Goal: Task Accomplishment & Management: Complete application form

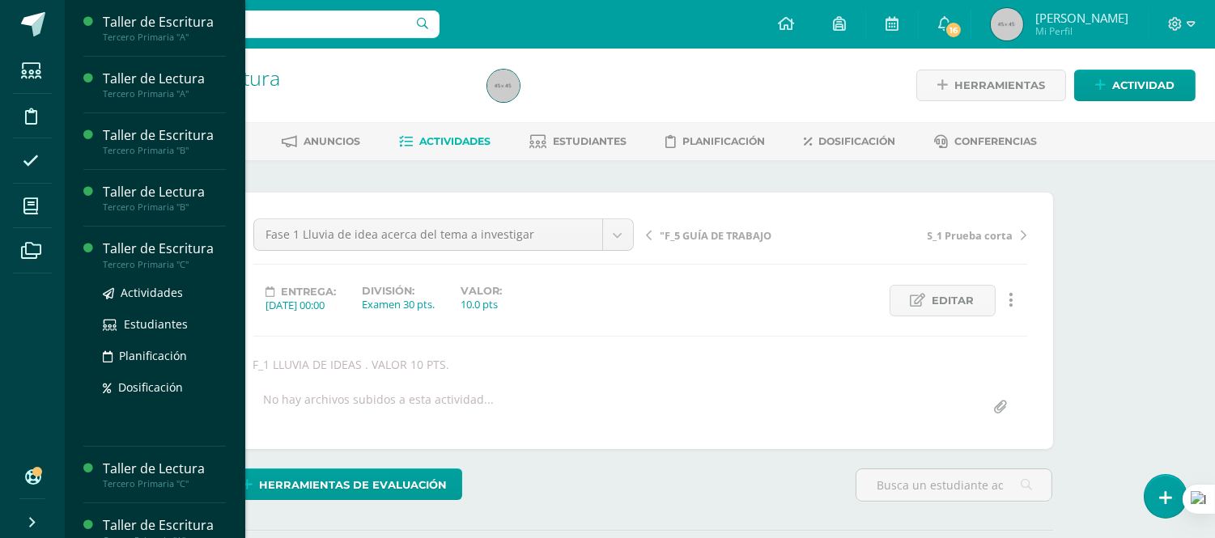
click at [103, 245] on div "Taller de Escritura" at bounding box center [164, 249] width 123 height 19
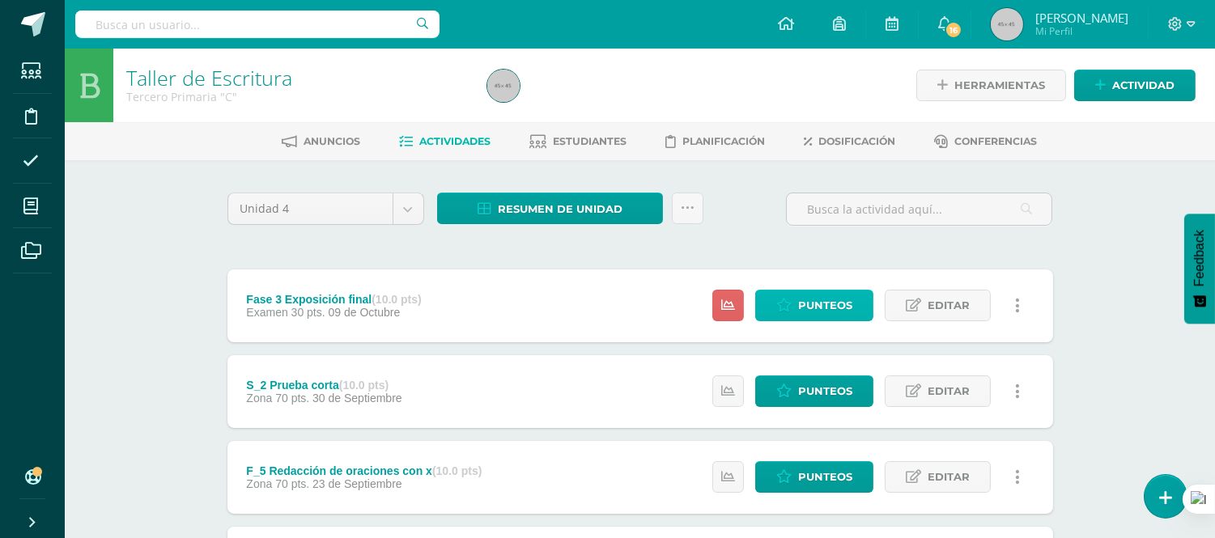
click at [816, 304] on span "Punteos" at bounding box center [825, 306] width 54 height 30
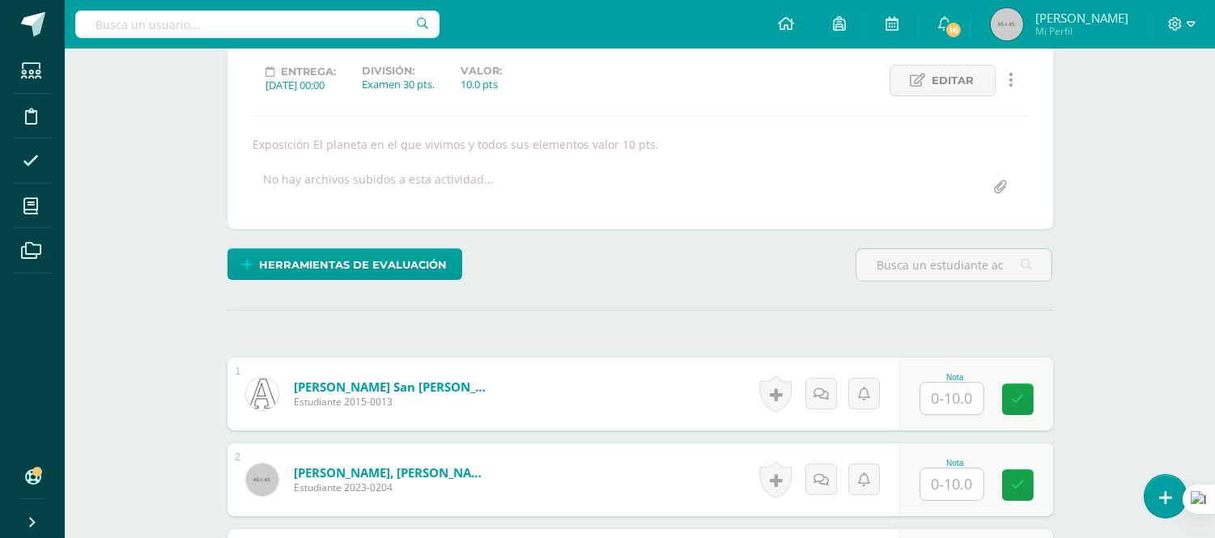
scroll to position [221, 0]
drag, startPoint x: 1199, startPoint y: 146, endPoint x: 1227, endPoint y: 270, distance: 127.8
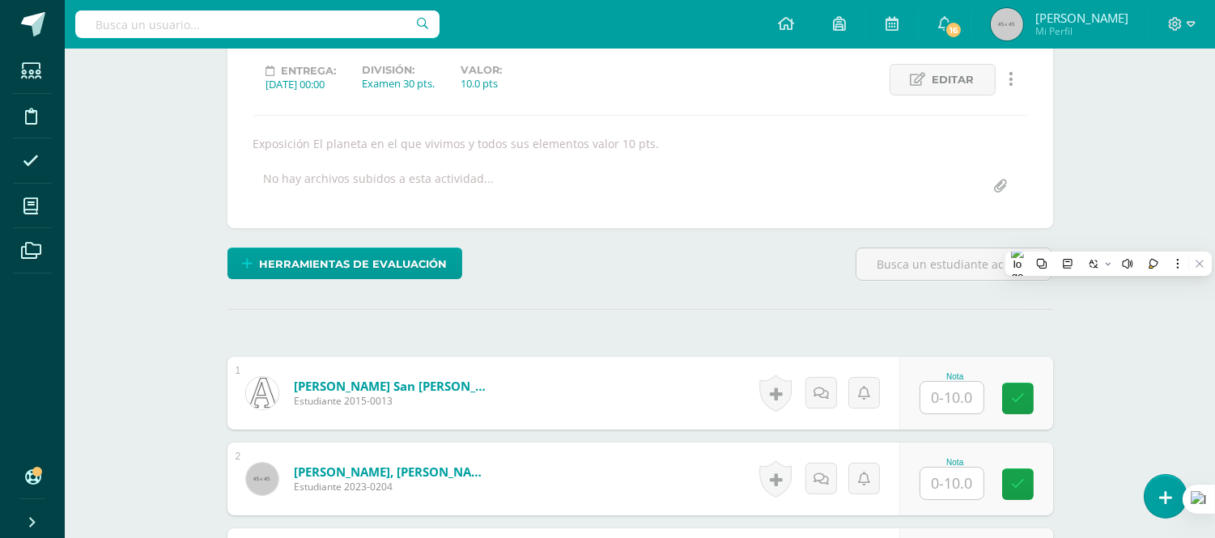
click at [392, 443] on div "[PERSON_NAME], [PERSON_NAME] Estudiante 2023-0204" at bounding box center [367, 479] width 281 height 73
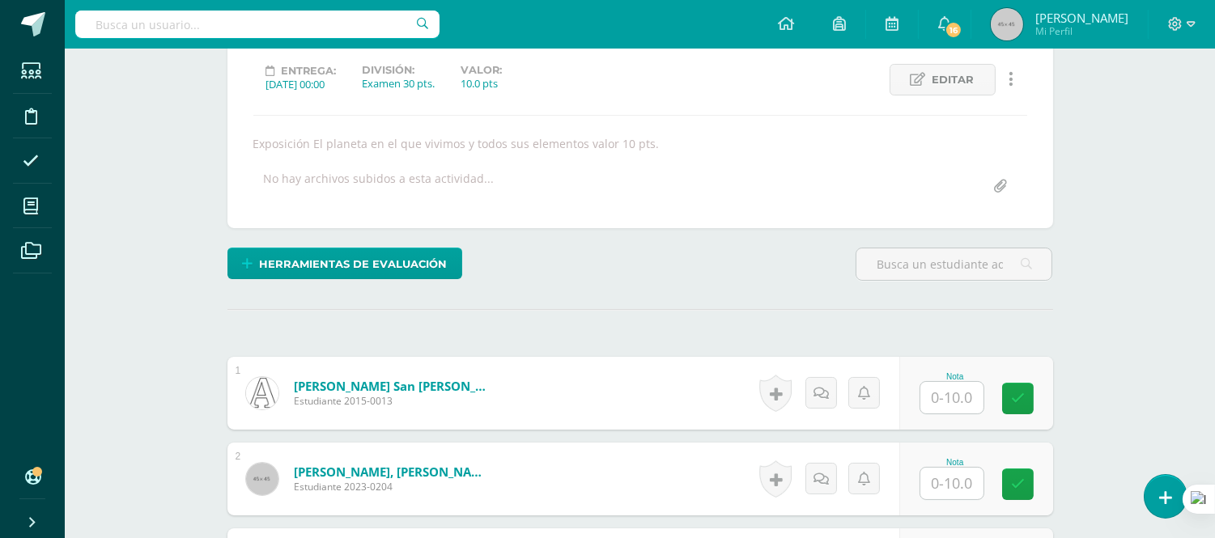
click at [227, 360] on div "Acevedo San Juan, Abril Mariana Estudiante 2015-0013" at bounding box center [367, 393] width 281 height 73
click at [953, 390] on input "text" at bounding box center [951, 398] width 63 height 32
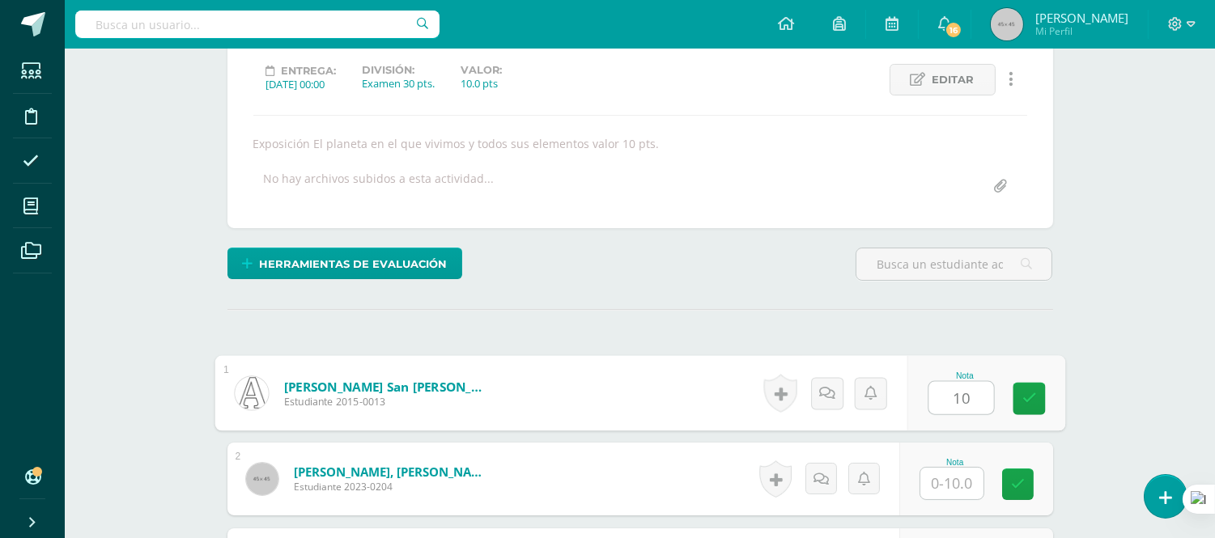
type input "10"
click at [968, 458] on div "Nota" at bounding box center [955, 462] width 71 height 9
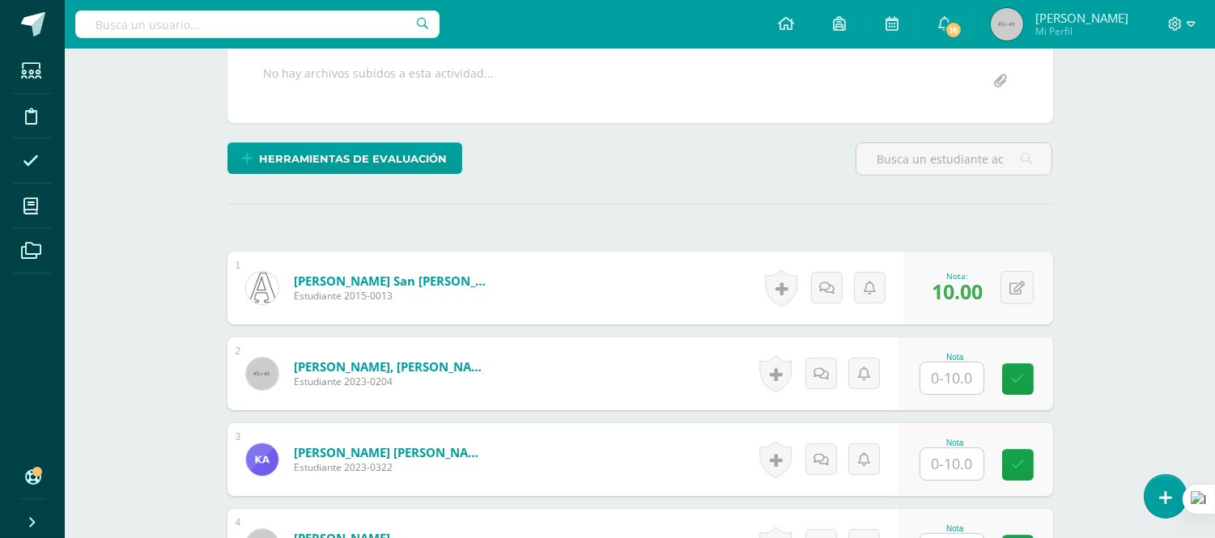
scroll to position [338, 0]
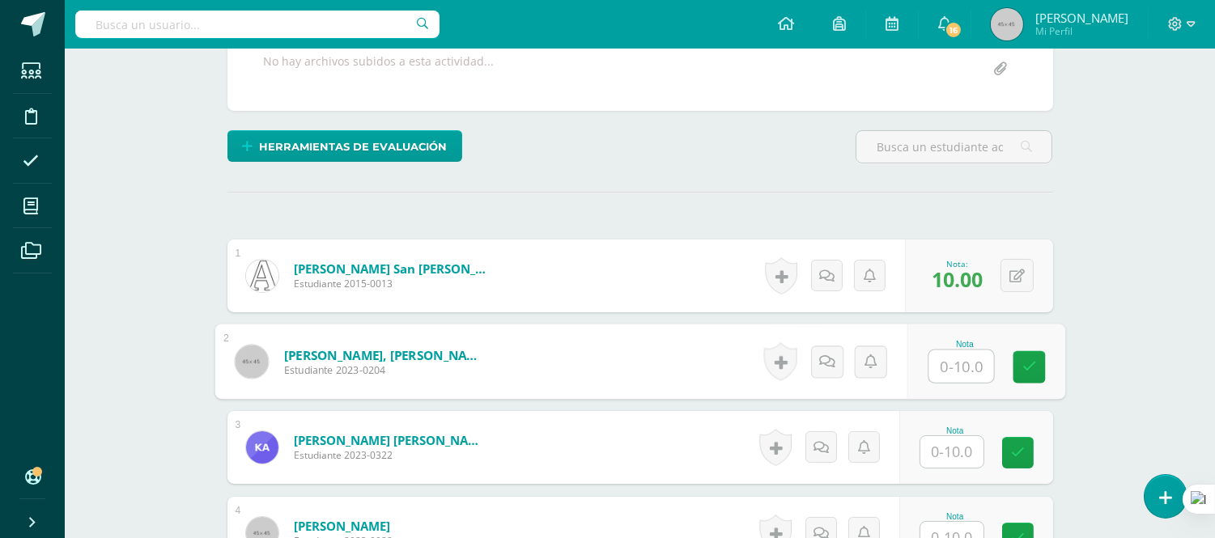
click at [947, 368] on input "text" at bounding box center [960, 366] width 65 height 32
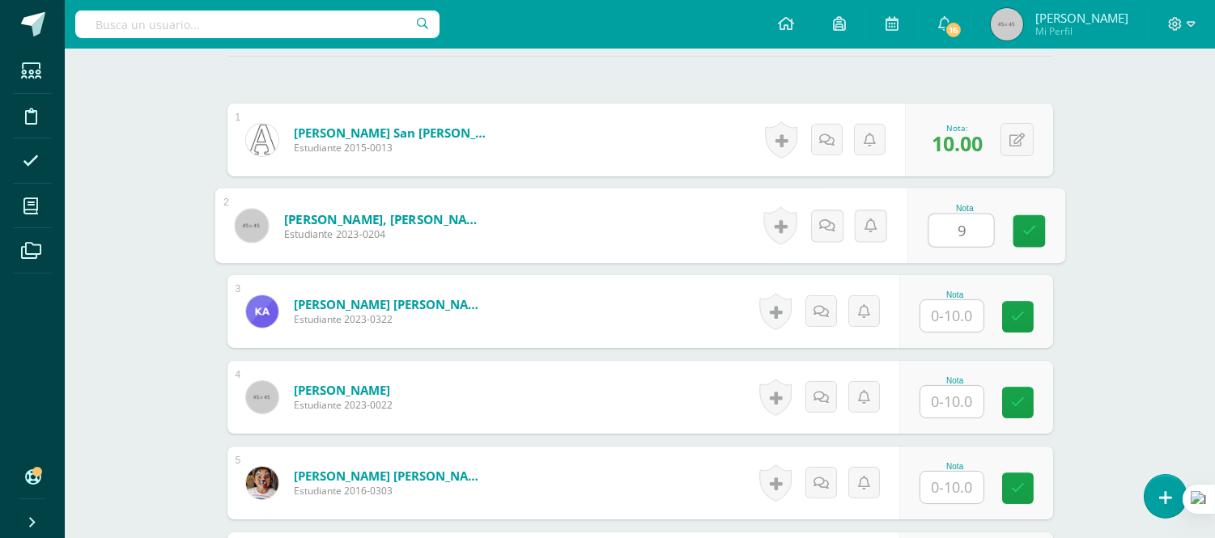
scroll to position [478, 0]
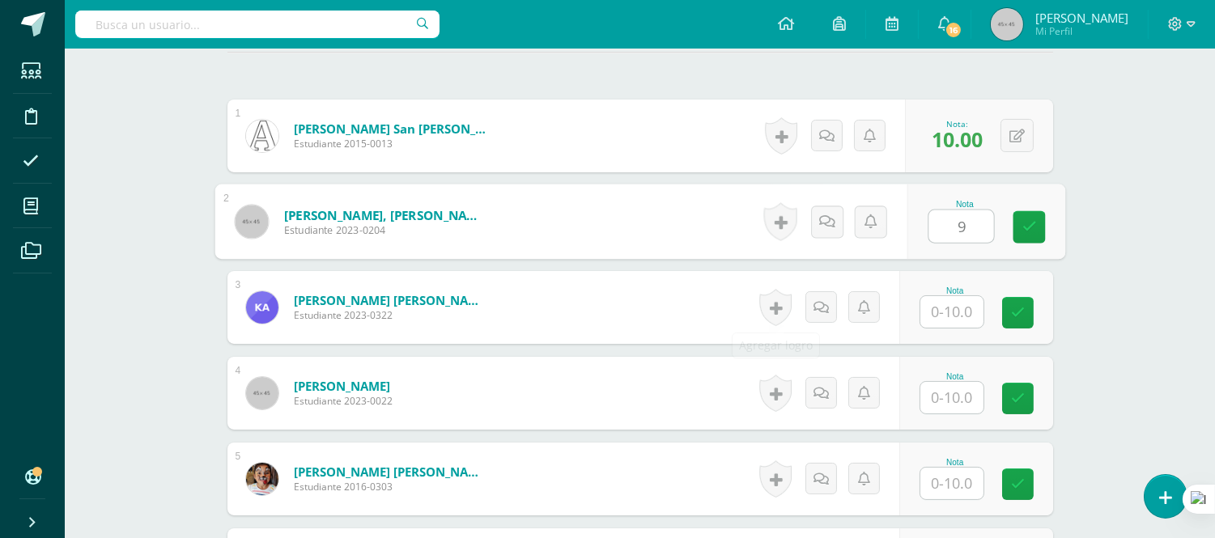
type input "9"
click at [710, 309] on form "Arango Santos, Karla Andrea Estudiante 2023-0322 Nota 0 Logros" at bounding box center [640, 307] width 826 height 73
click at [716, 310] on form "Arango Santos, Karla Andrea Estudiante 2023-0322 Nota 0 Logros" at bounding box center [640, 307] width 826 height 73
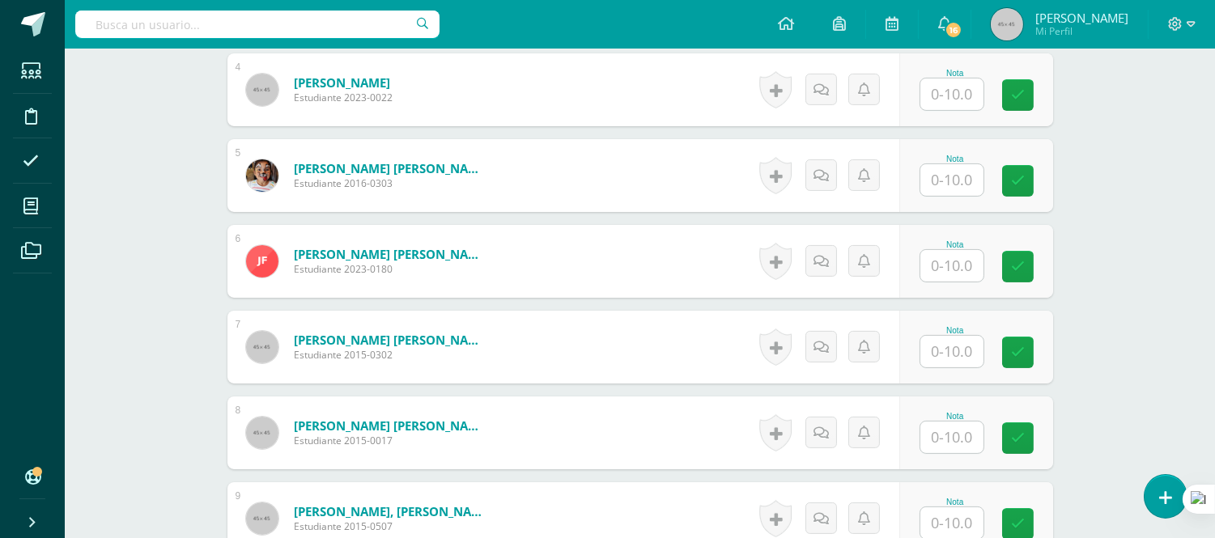
scroll to position [791, 0]
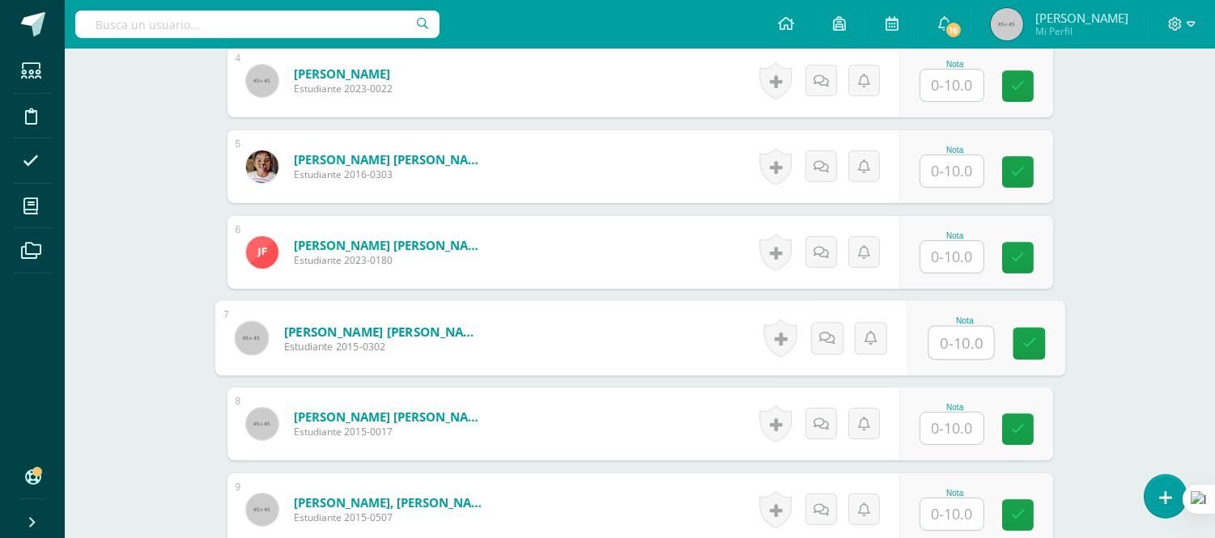
click at [966, 342] on input "text" at bounding box center [960, 343] width 65 height 32
type input "10"
click at [682, 327] on form "García Alvarez, Iveth Adriana María Estudiante 2015-0302 Nota 10 0 Logros N/A" at bounding box center [640, 338] width 826 height 73
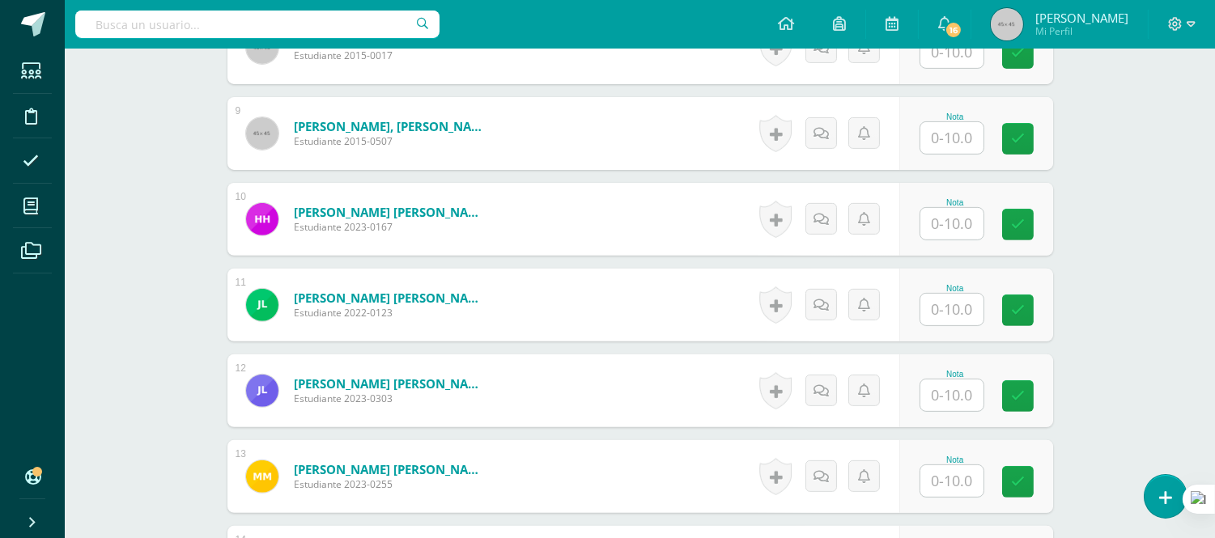
scroll to position [1192, 0]
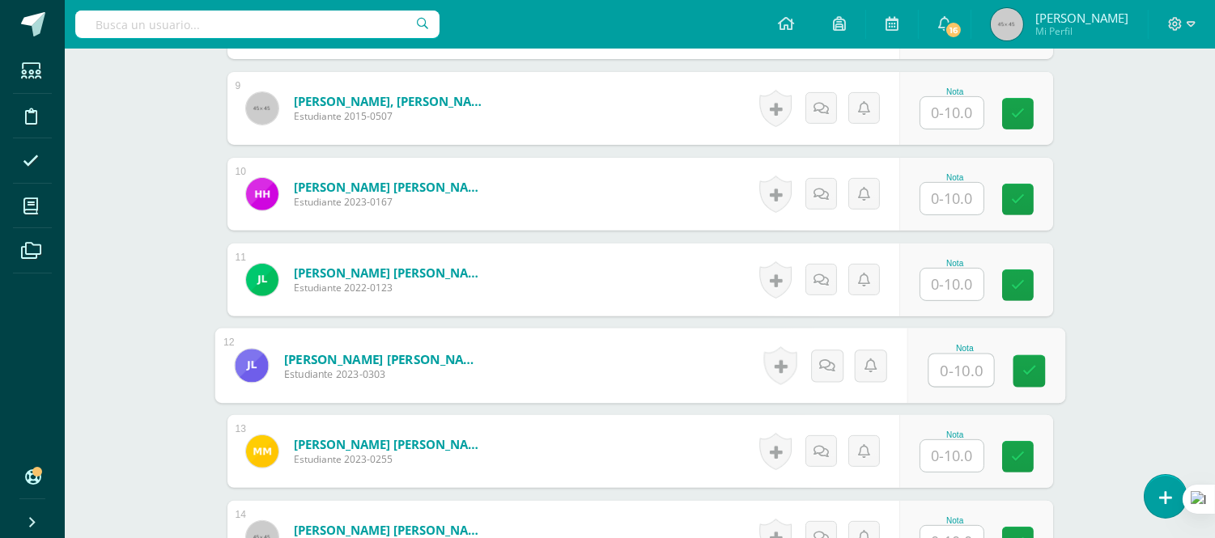
click at [967, 368] on input "text" at bounding box center [960, 371] width 65 height 32
type input "10"
click at [654, 366] on form "Luna Arita, Juan Miguel Estudiante 2023-0303 Nota 10 0 Logros N/A" at bounding box center [640, 365] width 826 height 73
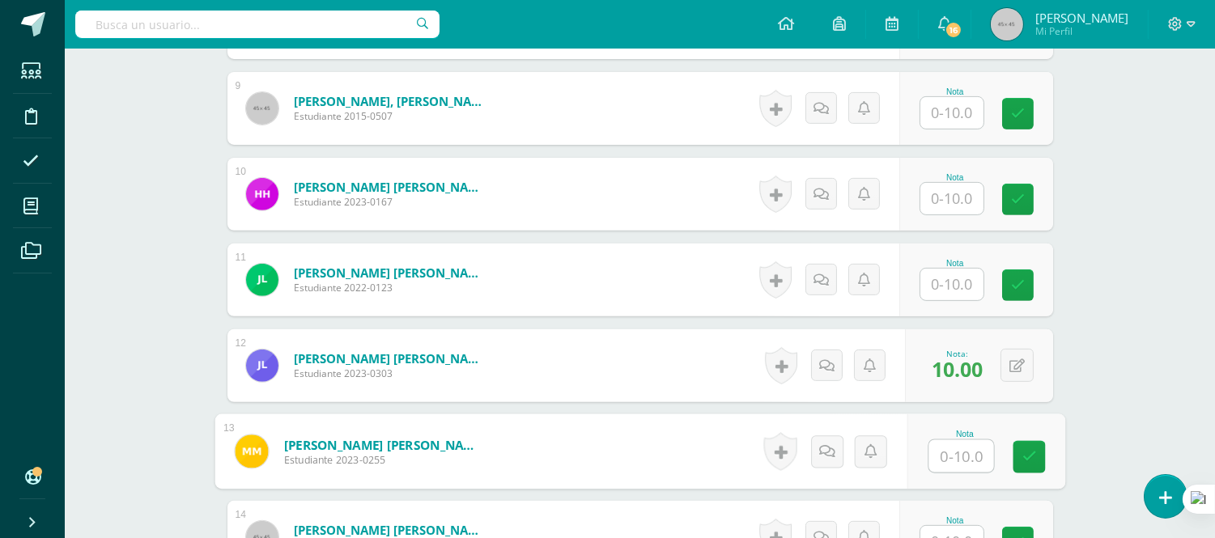
click at [941, 460] on input "text" at bounding box center [960, 456] width 65 height 32
type input "10"
click at [634, 442] on form "Marroquín Arango, Mia Belen Estudiante 2023-0255 Nota 10 0 Logros" at bounding box center [640, 451] width 851 height 75
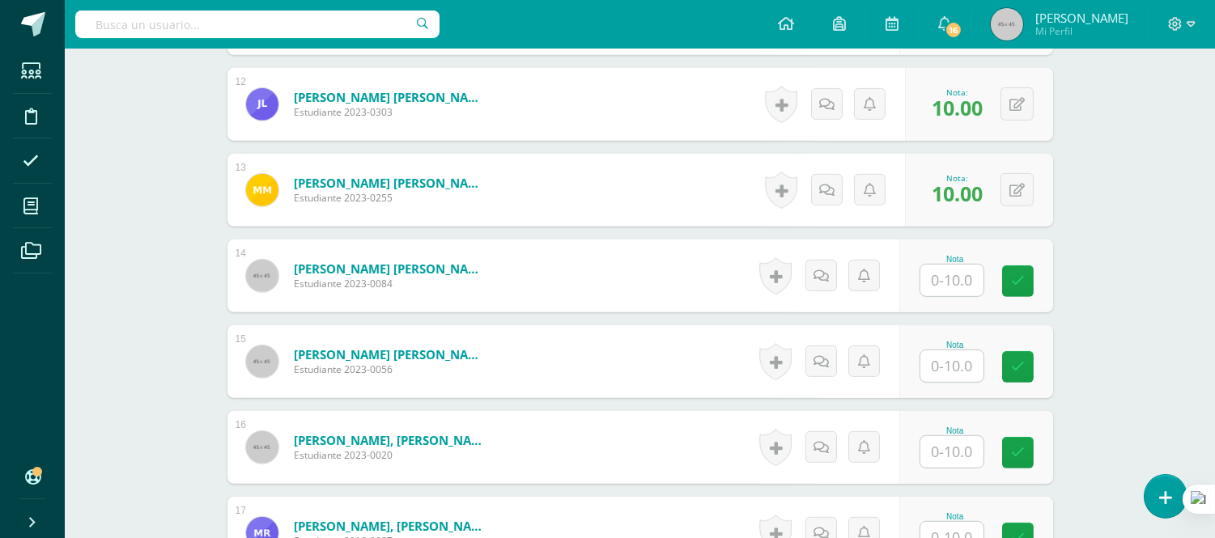
scroll to position [1459, 0]
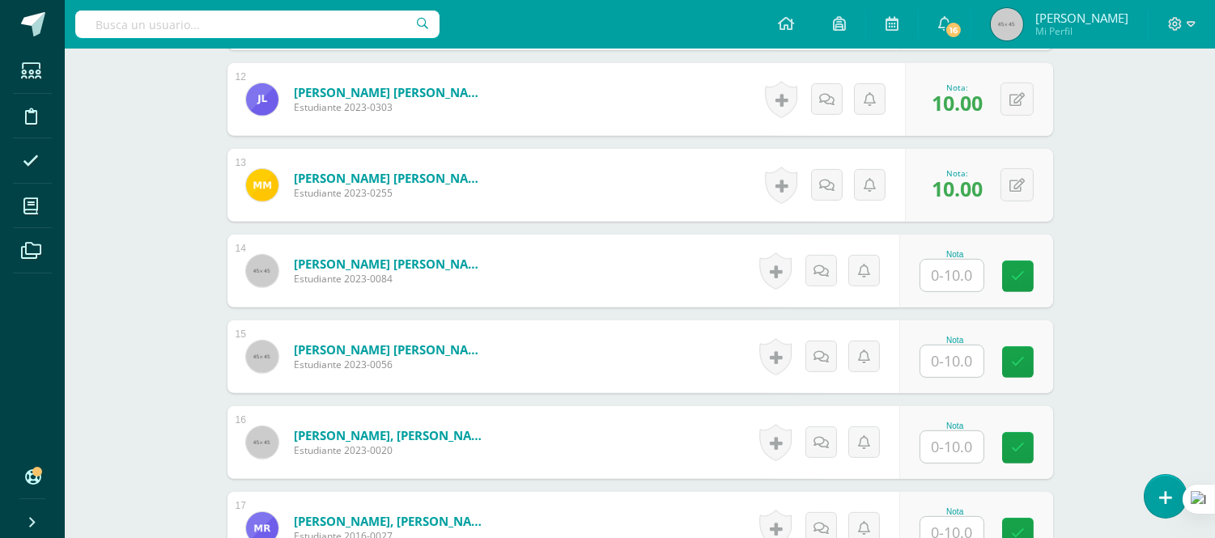
click at [966, 443] on input "text" at bounding box center [951, 447] width 63 height 32
type input "10"
click at [723, 446] on form "Ramírez Sosa, Ezequiel Salomón Estudiante 2023-0020 Nota 10 0 Logros" at bounding box center [640, 443] width 851 height 75
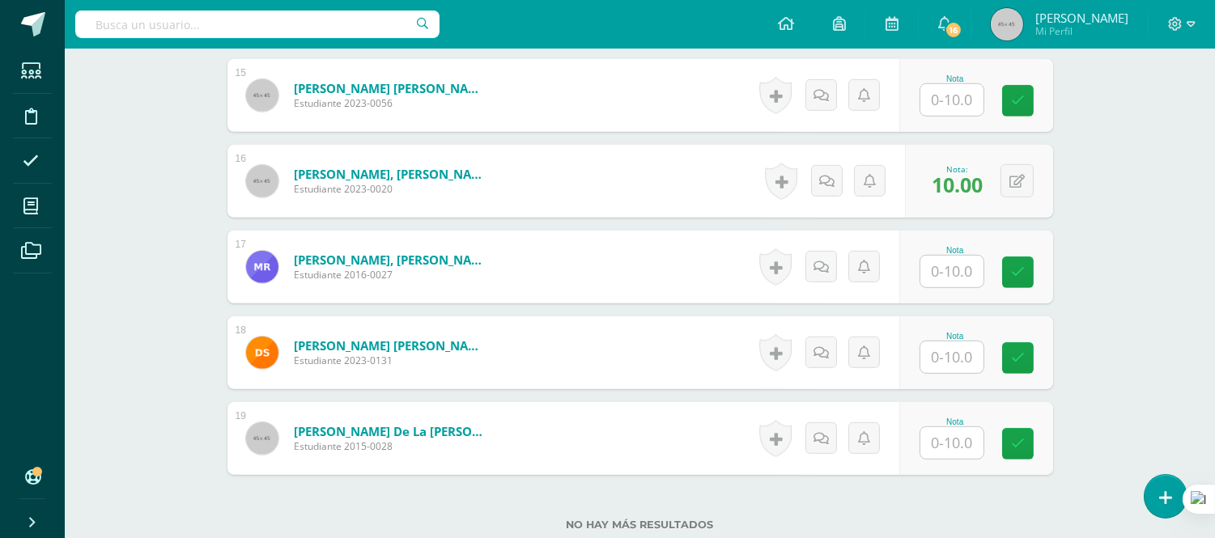
scroll to position [1724, 0]
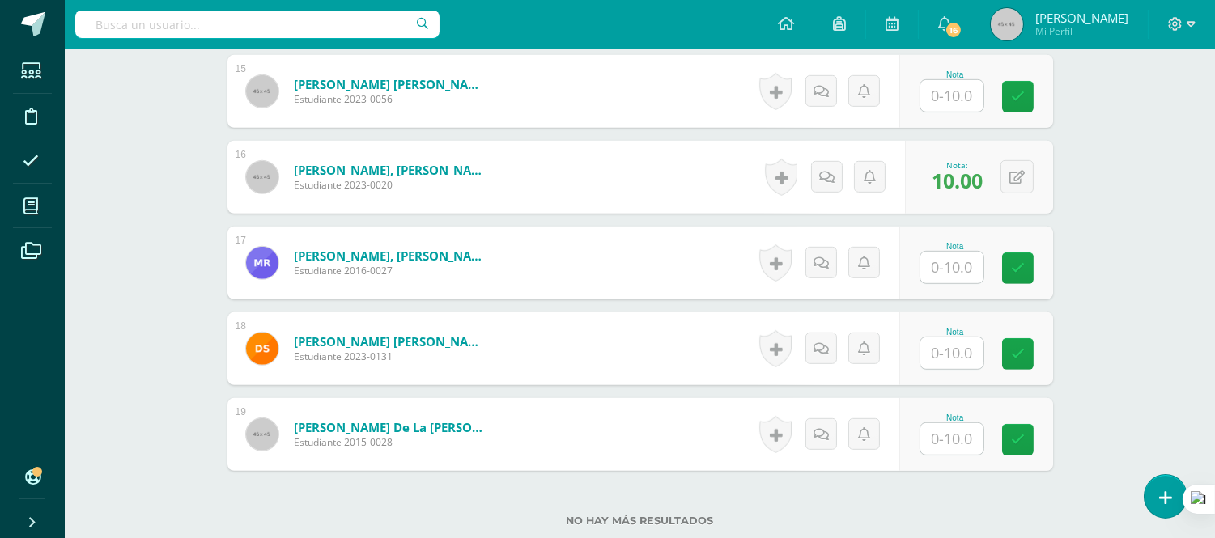
click at [960, 439] on input "text" at bounding box center [951, 439] width 63 height 32
type input "0"
click at [702, 411] on form "Vicente de la Cruz, Sofía Valentina Estudiante 2015-0028 Nota 0 0 Logros N/A" at bounding box center [640, 434] width 826 height 73
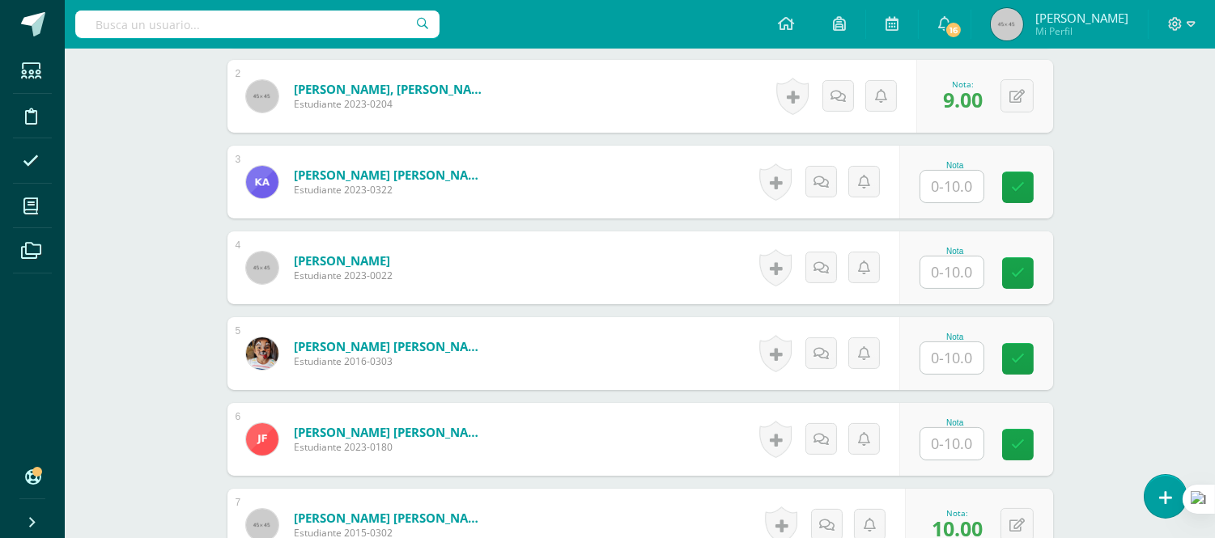
scroll to position [447, 0]
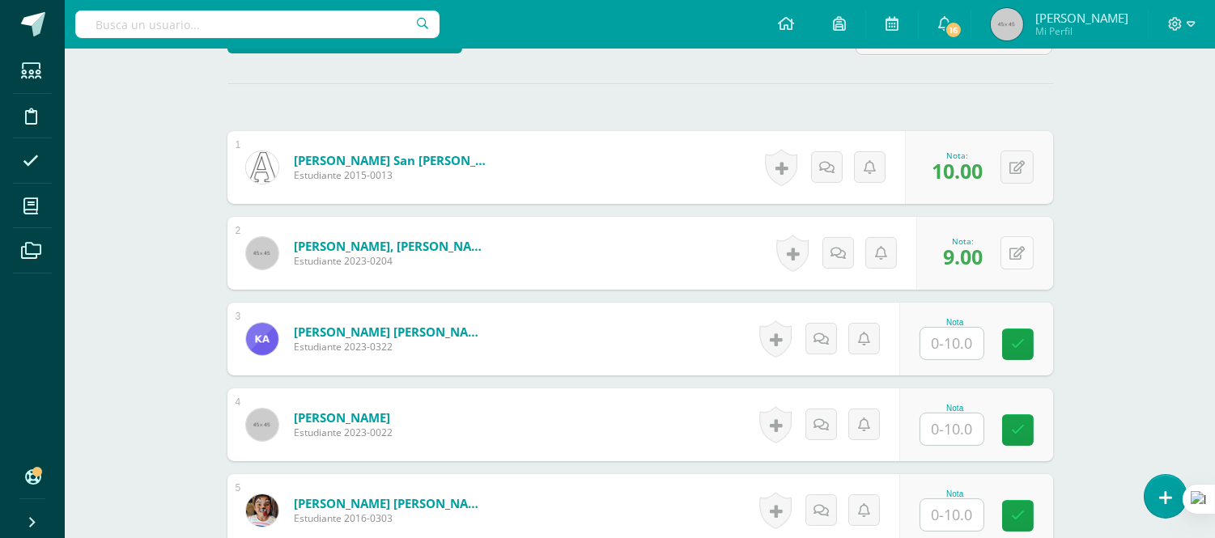
click at [1021, 255] on icon at bounding box center [1016, 254] width 15 height 14
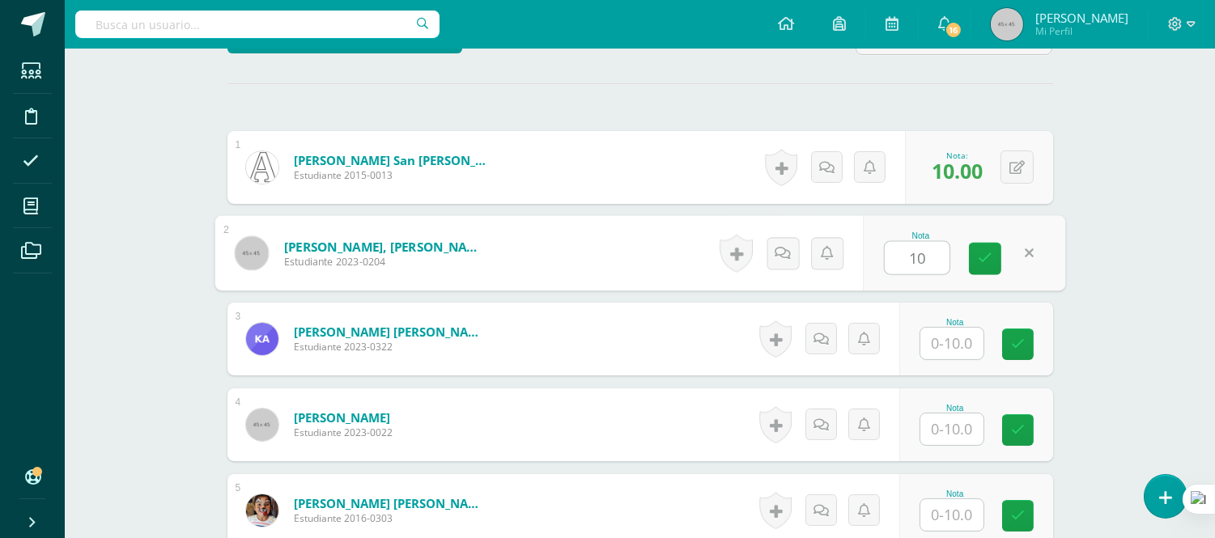
type input "10"
click at [656, 336] on form "Arango Santos, Karla Andrea Estudiante 2023-0322 Nota 0 Logros" at bounding box center [640, 339] width 826 height 73
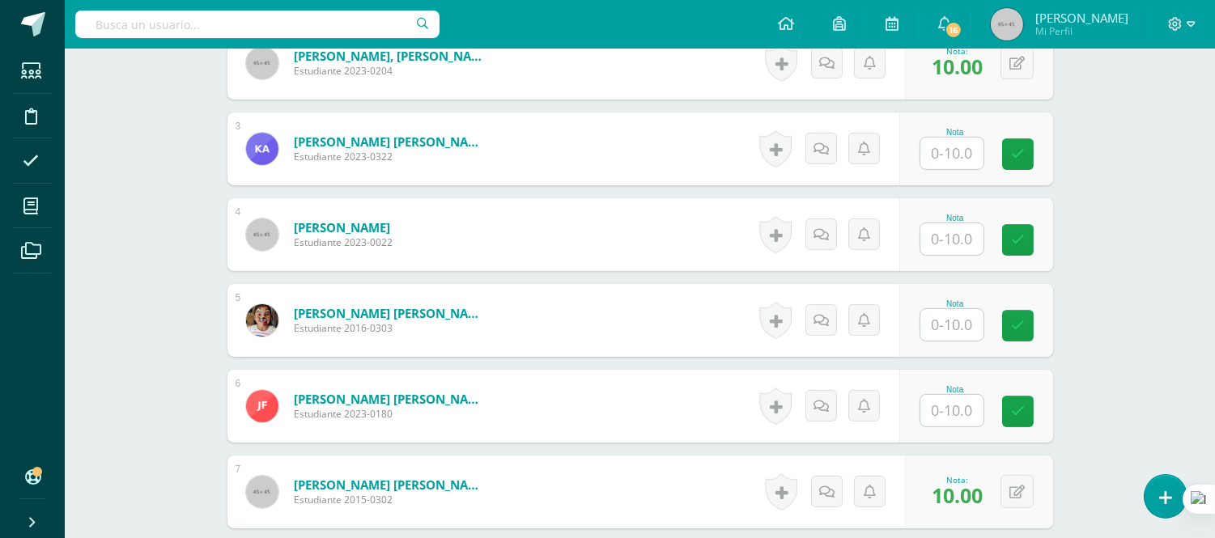
scroll to position [645, 0]
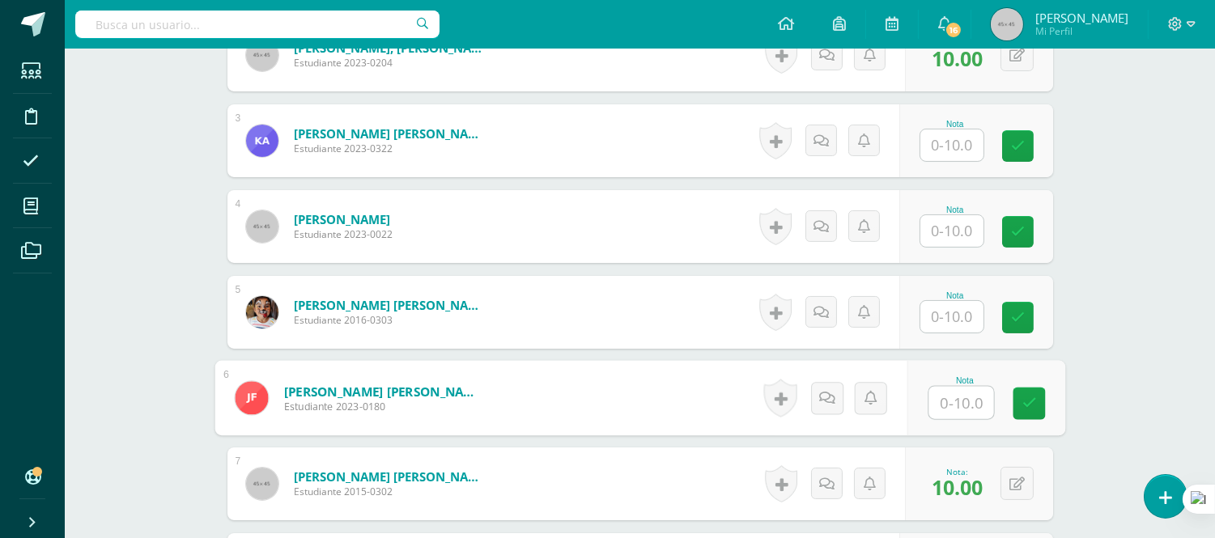
click at [972, 402] on input "text" at bounding box center [960, 403] width 65 height 32
type input "9"
click at [657, 402] on form "Fuentes Soberanis, Jorge Alexander Estudiante 2023-0180 Nota 9 0 Logros" at bounding box center [640, 398] width 826 height 73
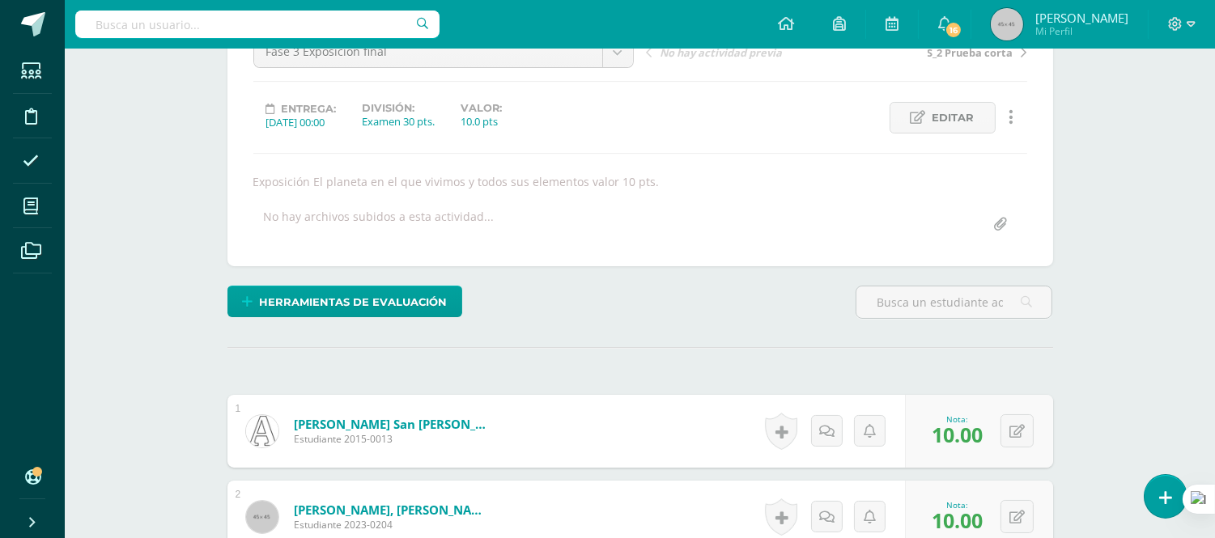
scroll to position [27, 0]
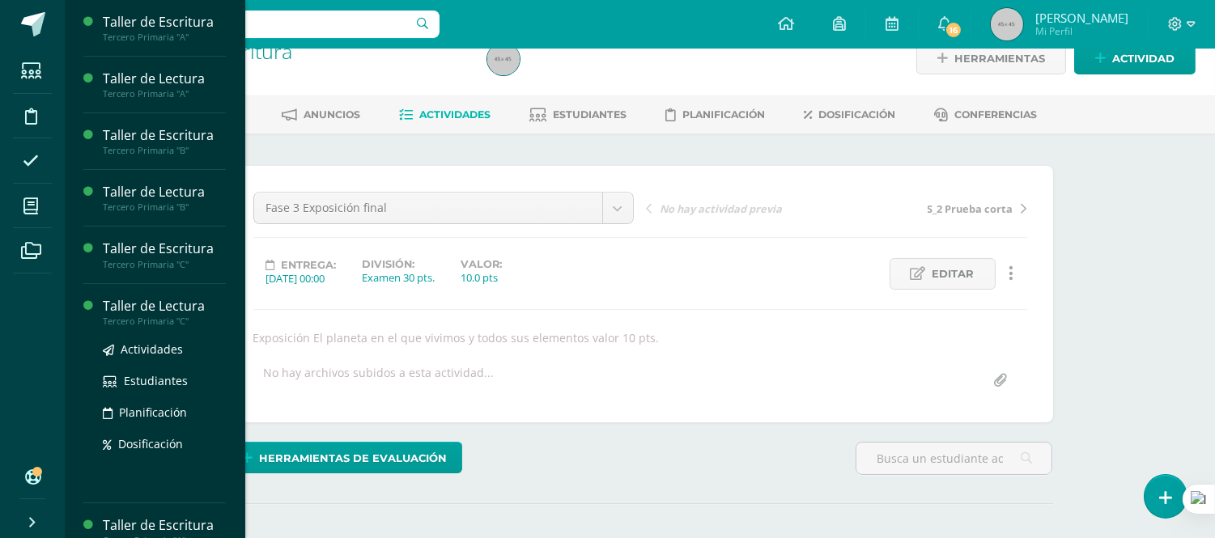
click at [139, 308] on div "Taller de Lectura" at bounding box center [164, 306] width 123 height 19
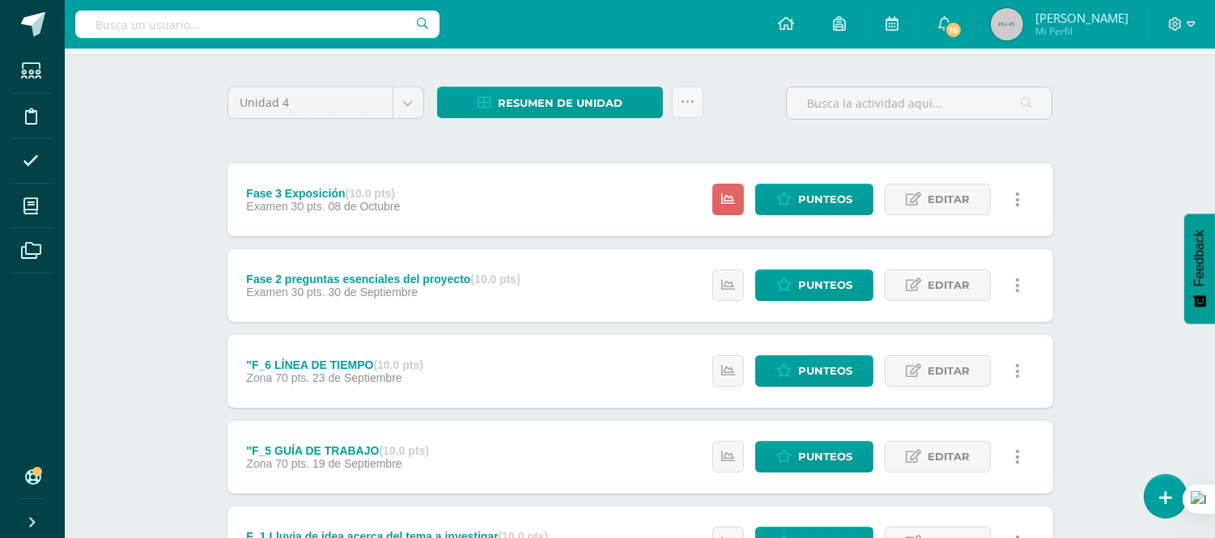
scroll to position [112, 0]
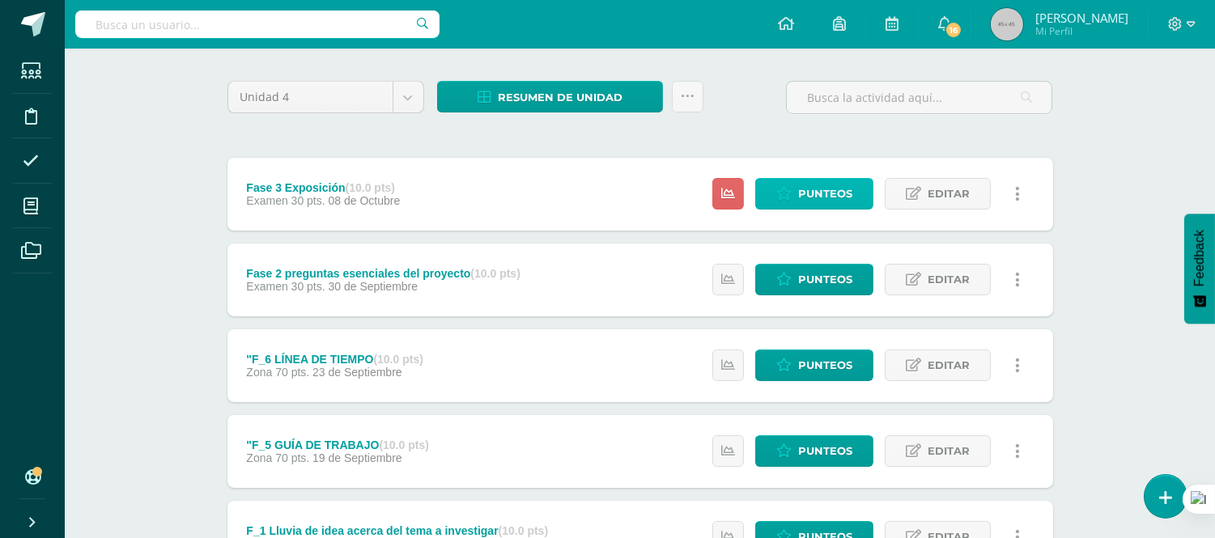
click at [805, 185] on span "Punteos" at bounding box center [825, 194] width 54 height 30
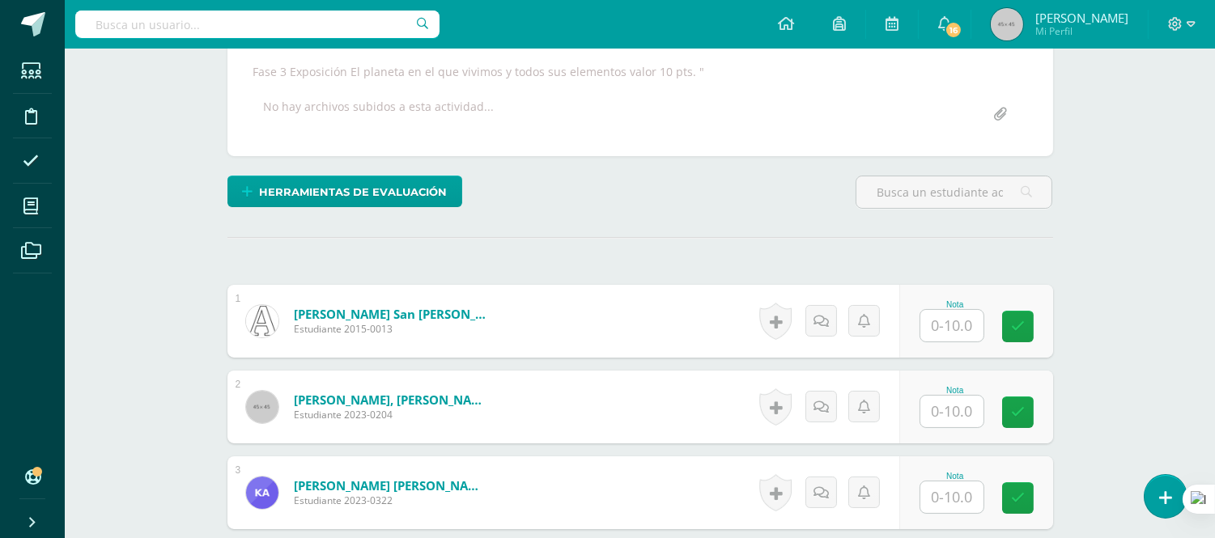
scroll to position [330, 0]
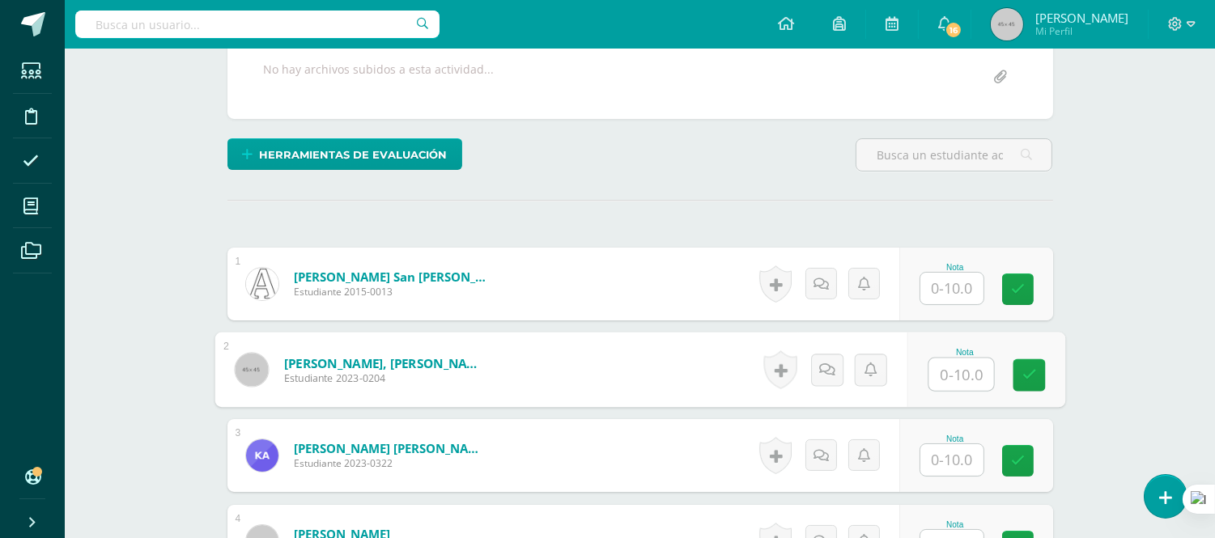
click at [960, 365] on input "text" at bounding box center [960, 375] width 65 height 32
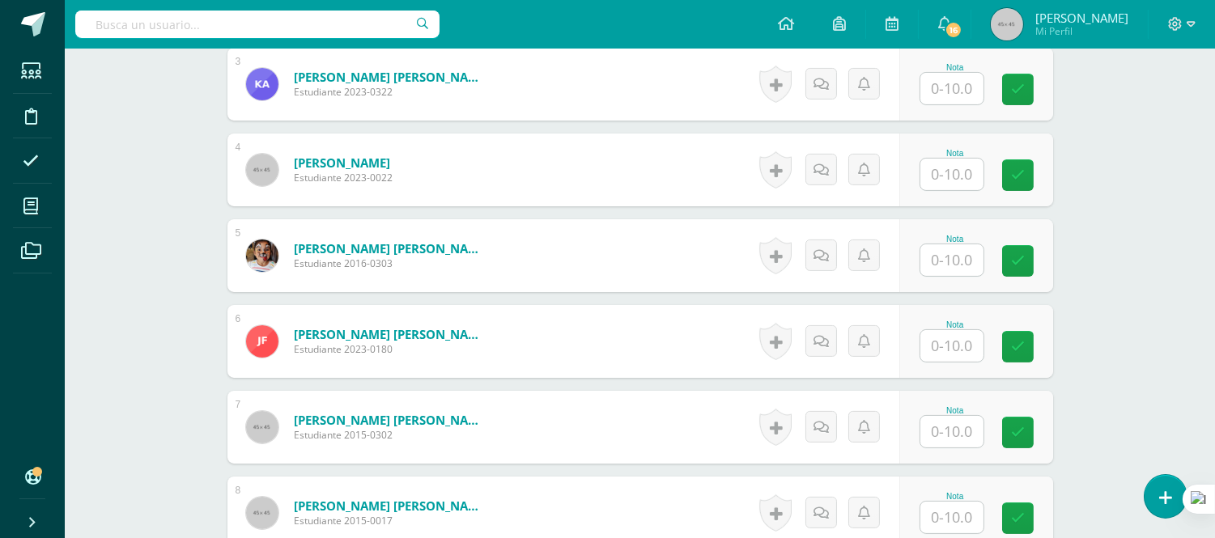
scroll to position [715, 0]
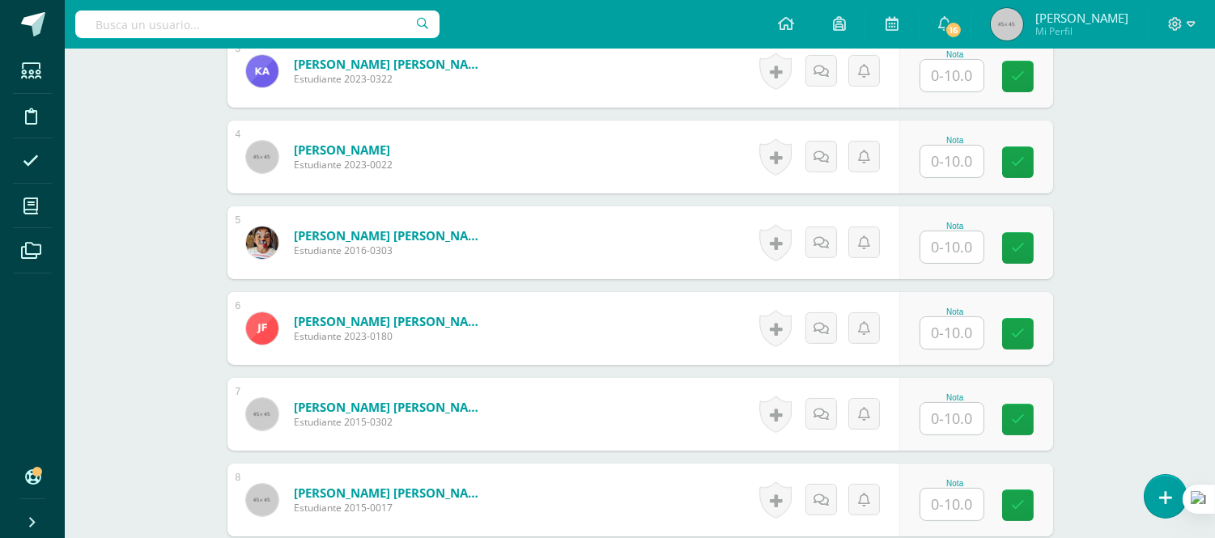
type input "10"
click at [949, 330] on input "text" at bounding box center [951, 333] width 63 height 32
type input "9"
click at [954, 429] on input "text" at bounding box center [951, 419] width 63 height 32
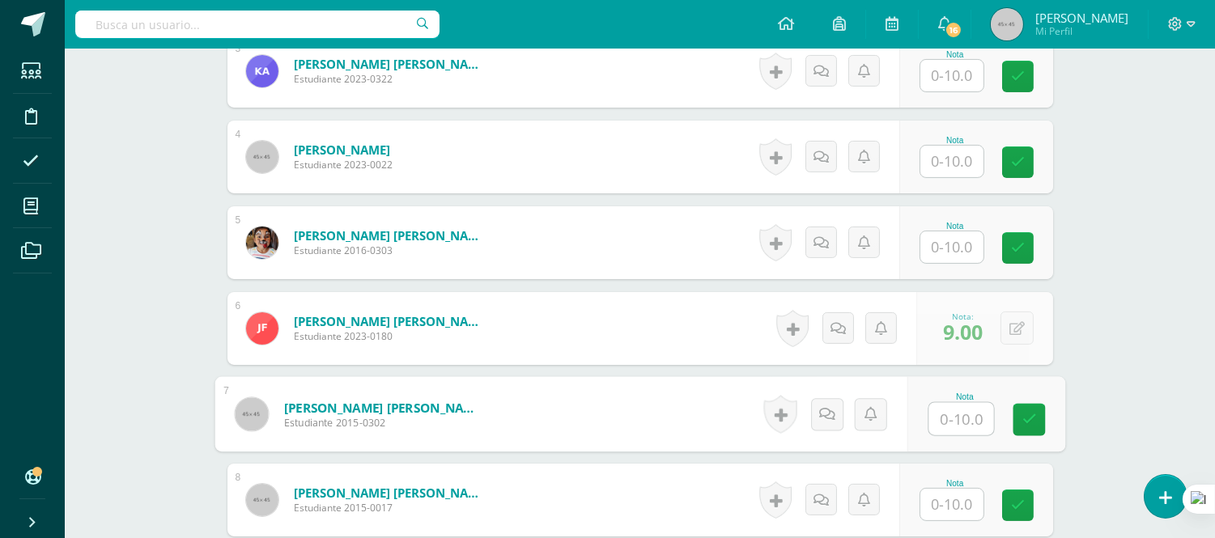
click at [954, 429] on input "text" at bounding box center [960, 419] width 65 height 32
type input "10"
click at [673, 406] on form "García Alvarez, Iveth Adriana María Estudiante 2015-0302 Nota 10 0 Logros N/A" at bounding box center [640, 414] width 851 height 75
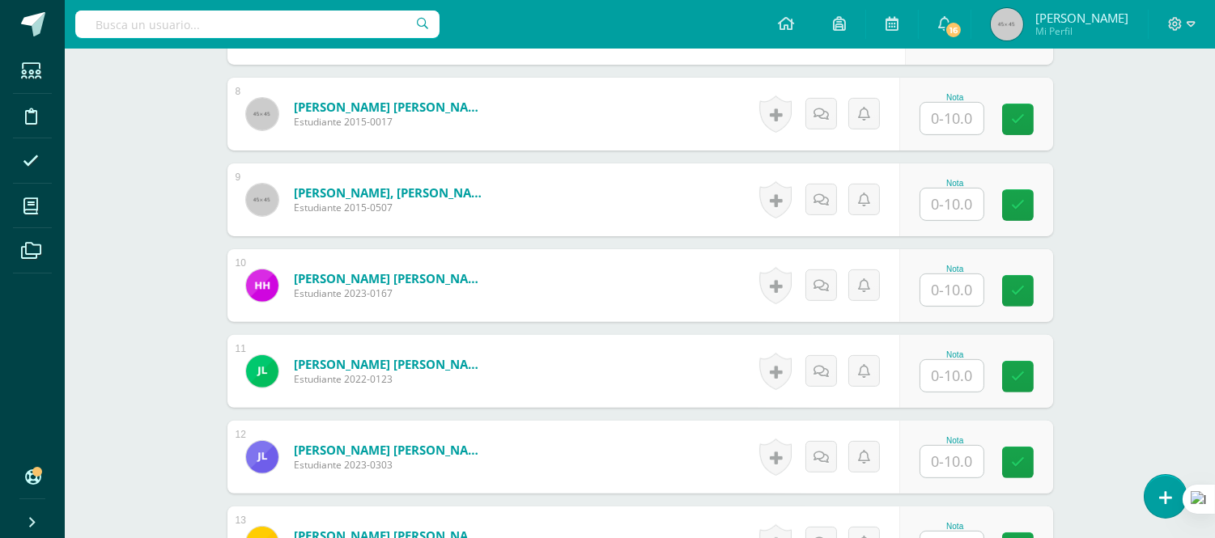
scroll to position [1147, 0]
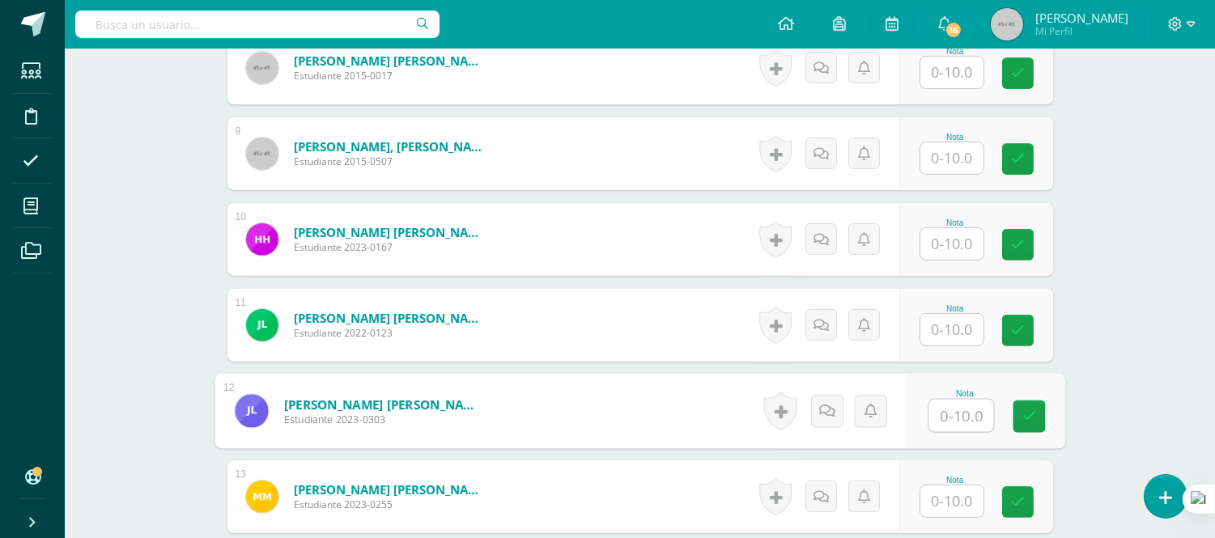
click at [966, 416] on input "text" at bounding box center [960, 416] width 65 height 32
type input "10"
click at [559, 414] on form "Luna Arita, Juan Miguel Estudiante 2023-0303 Nota 10 0 Logros N/A" at bounding box center [640, 411] width 826 height 73
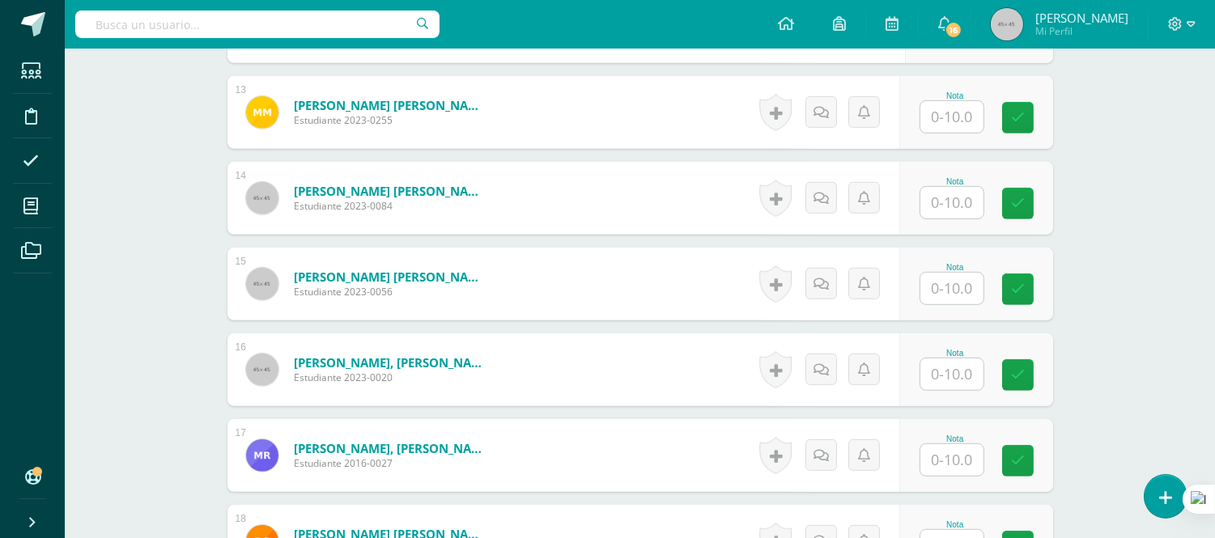
scroll to position [1544, 0]
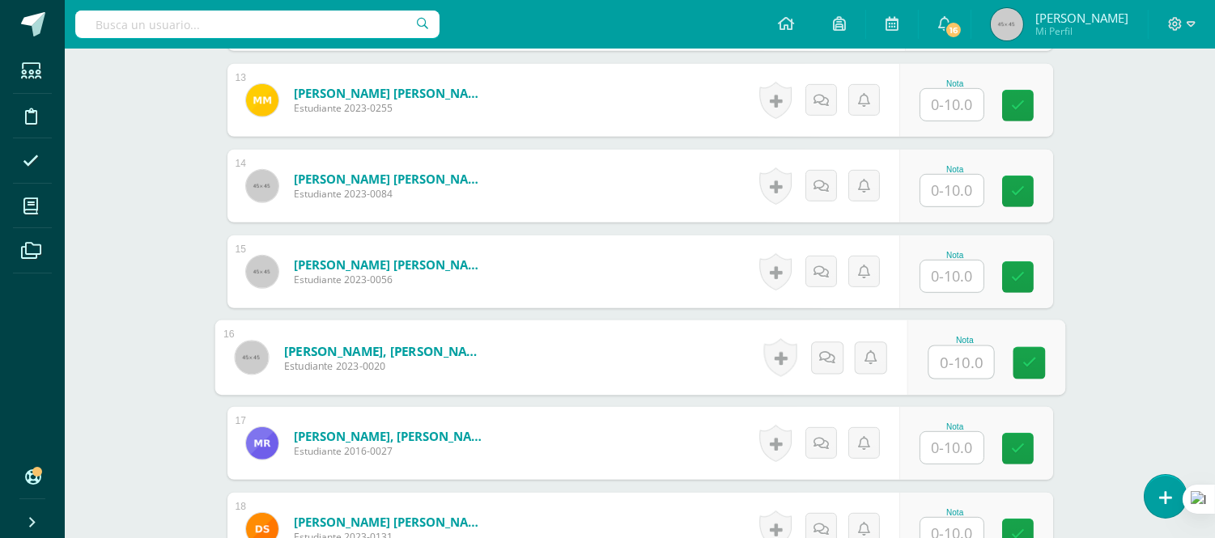
click at [959, 361] on input "text" at bounding box center [960, 362] width 65 height 32
type input "10"
click at [648, 378] on form "Ramírez Sosa, Ezequiel Salomón Estudiante 2023-0020 Nota 10 0 Logros" at bounding box center [640, 357] width 826 height 73
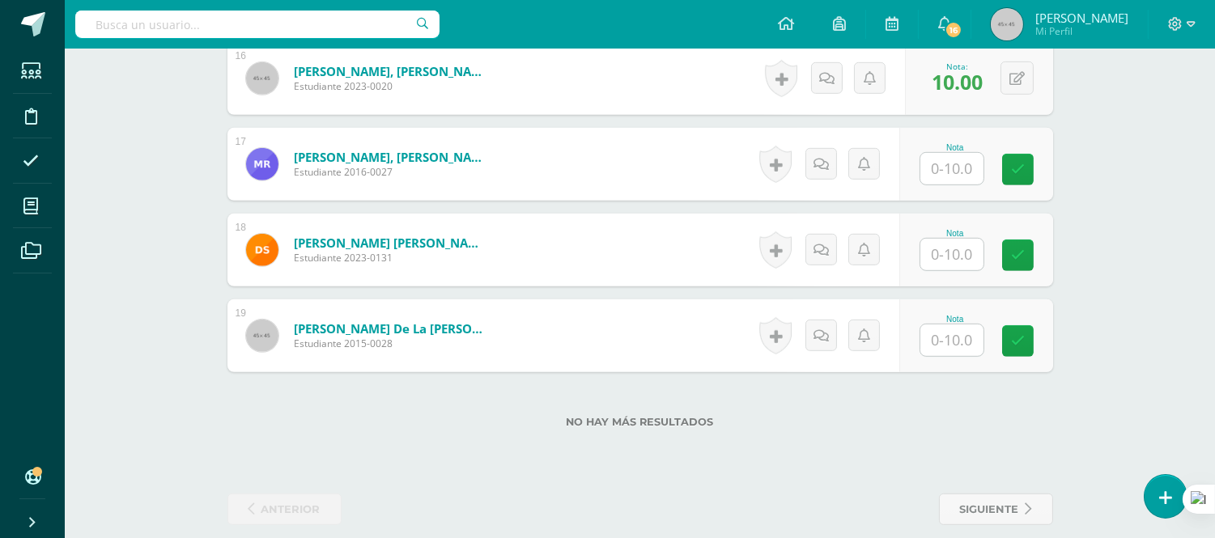
scroll to position [1840, 0]
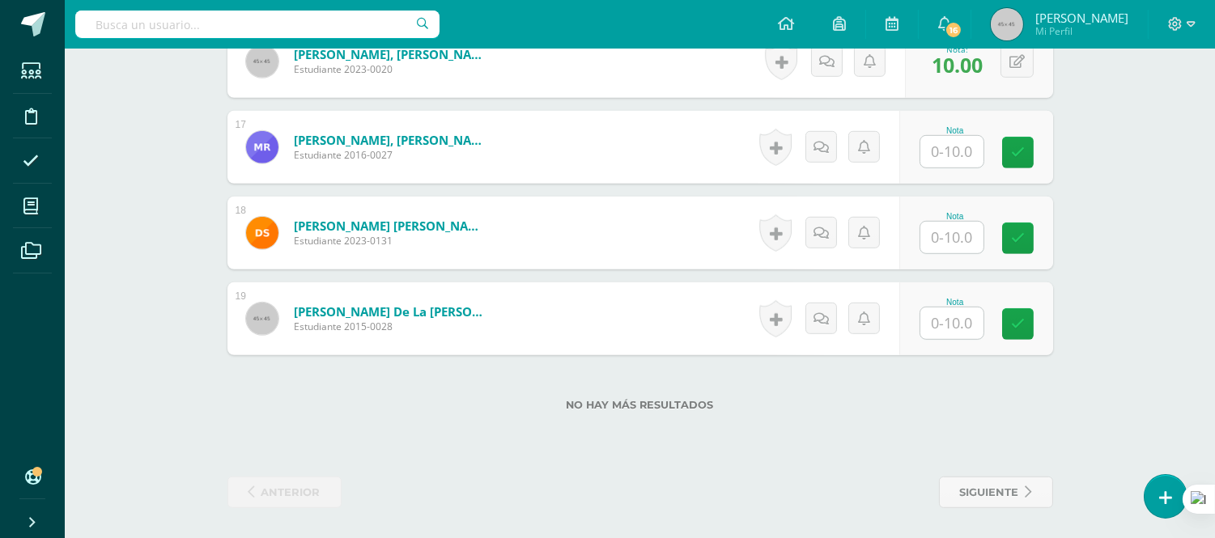
click at [969, 326] on input "text" at bounding box center [951, 324] width 63 height 32
type input "0"
click at [495, 334] on div "Vicente de la Cruz, Sofía Valentina Estudiante 2015-0028" at bounding box center [367, 318] width 281 height 73
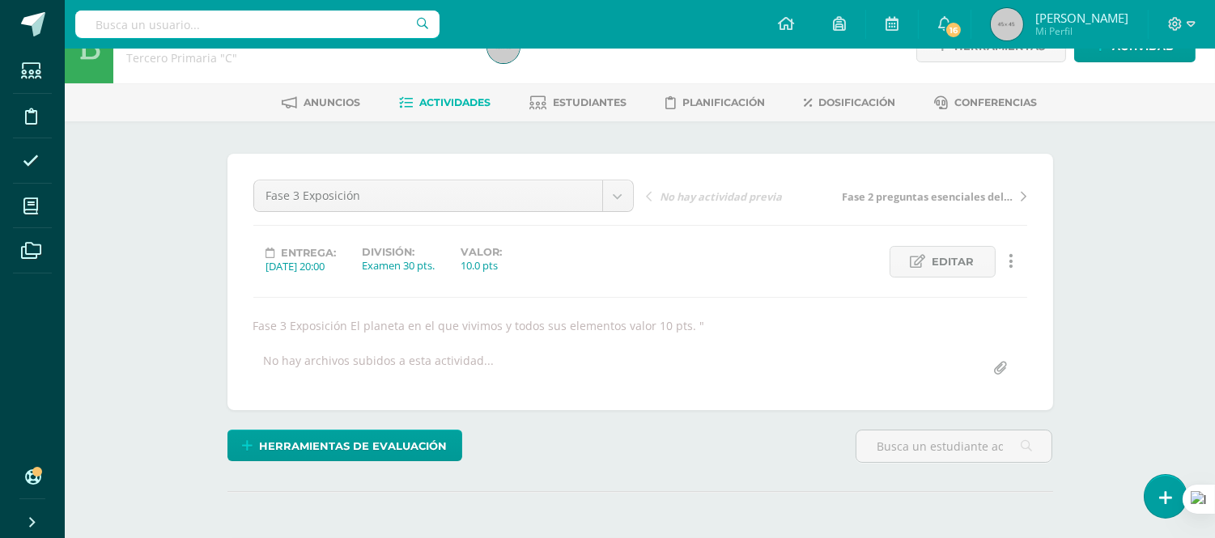
scroll to position [0, 0]
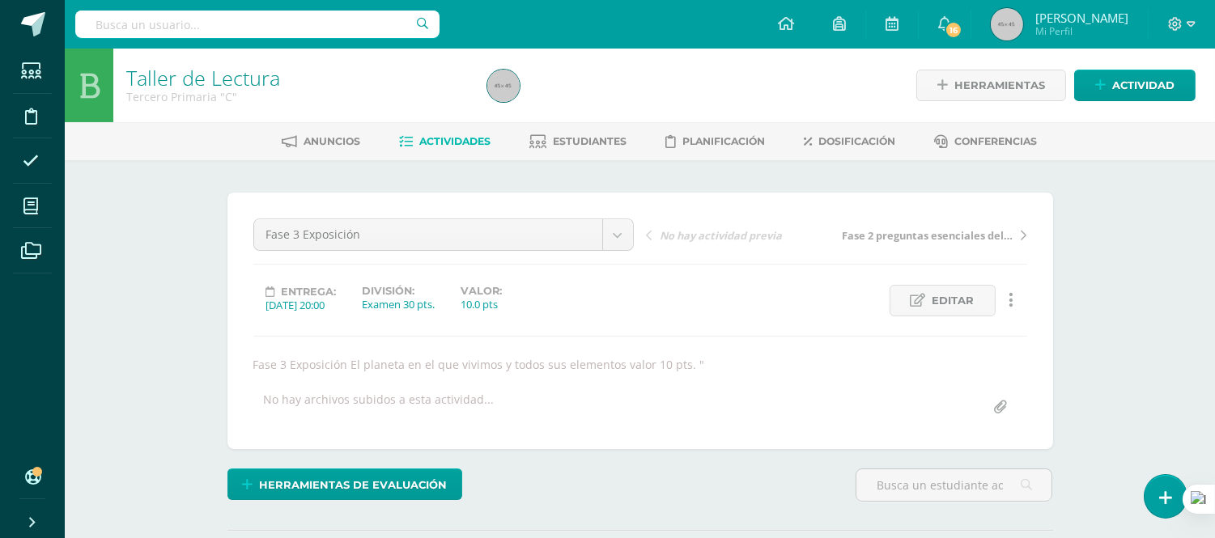
click at [439, 140] on span "Actividades" at bounding box center [454, 141] width 71 height 12
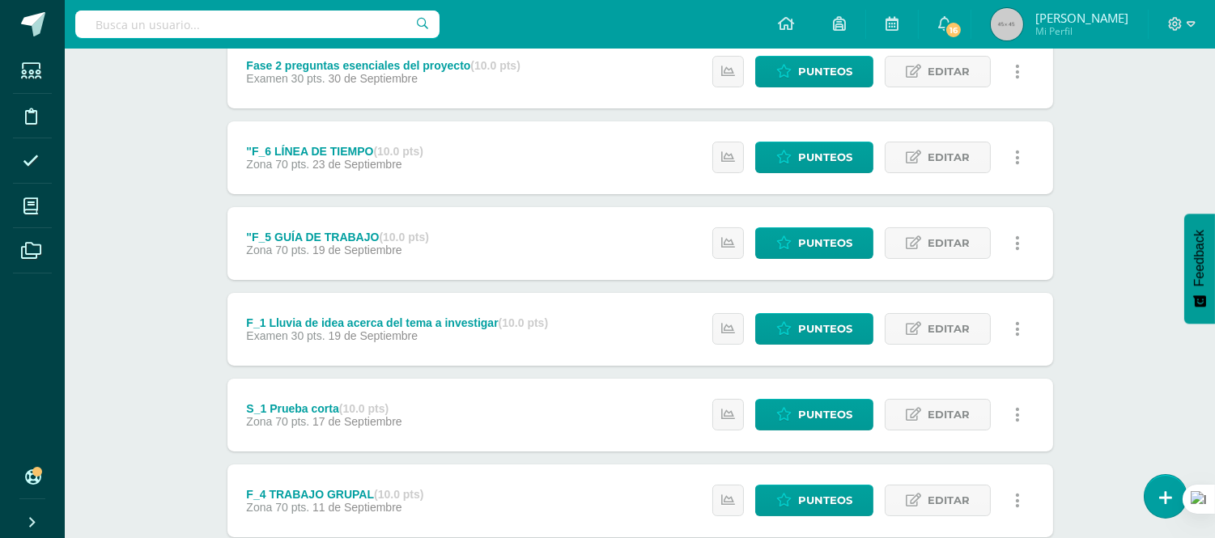
scroll to position [340, 0]
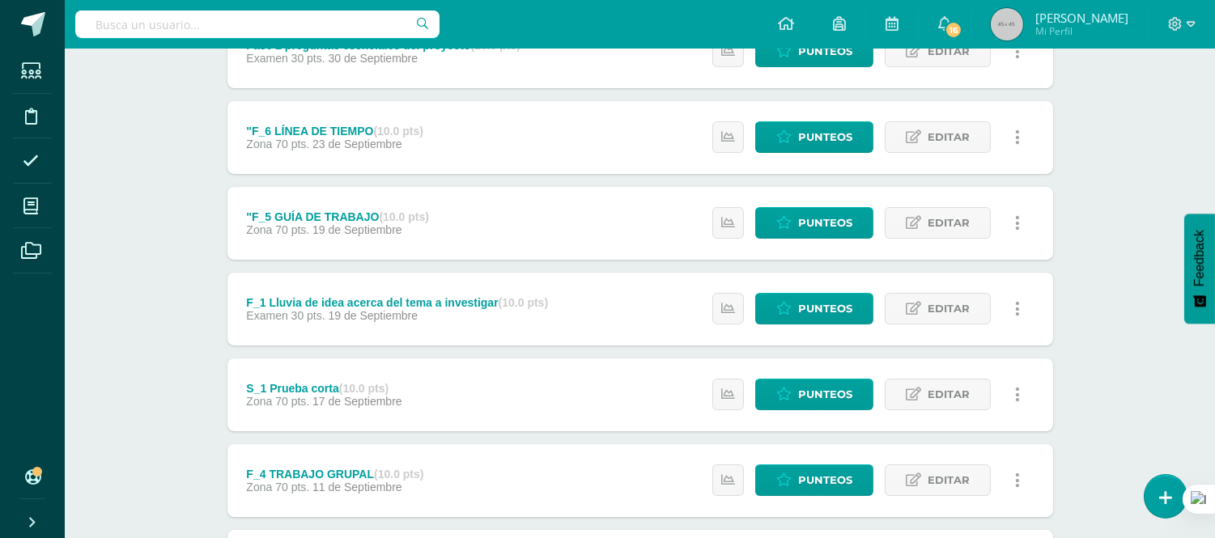
click at [394, 304] on div "F_1 Lluvia de idea acerca del tema a investigar (10.0 pts)" at bounding box center [397, 302] width 302 height 13
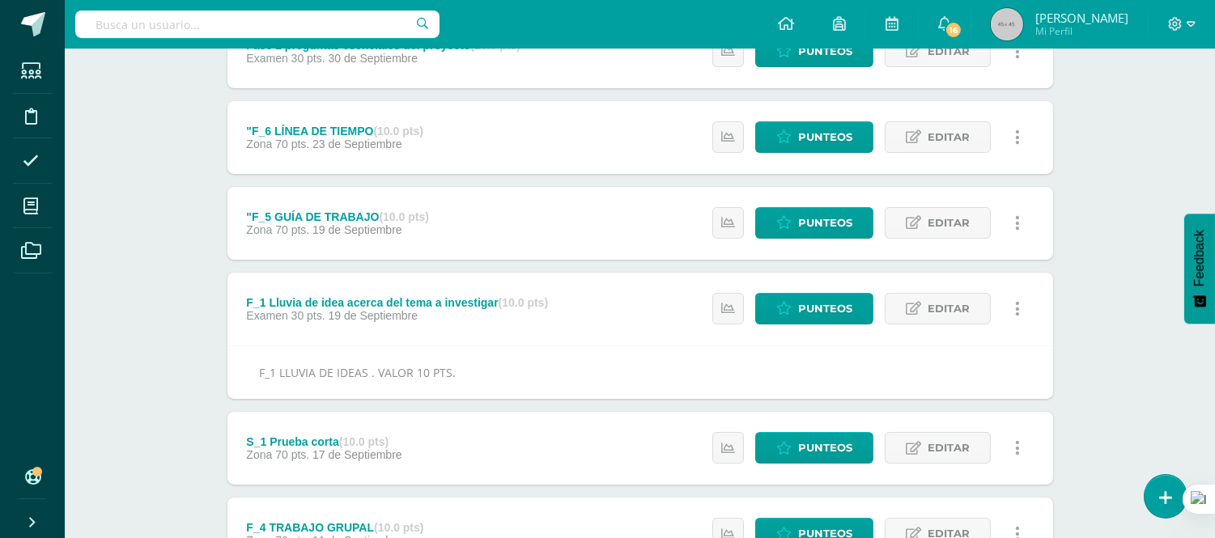
click at [393, 300] on div "F_1 Lluvia de idea acerca del tema a investigar (10.0 pts)" at bounding box center [397, 302] width 302 height 13
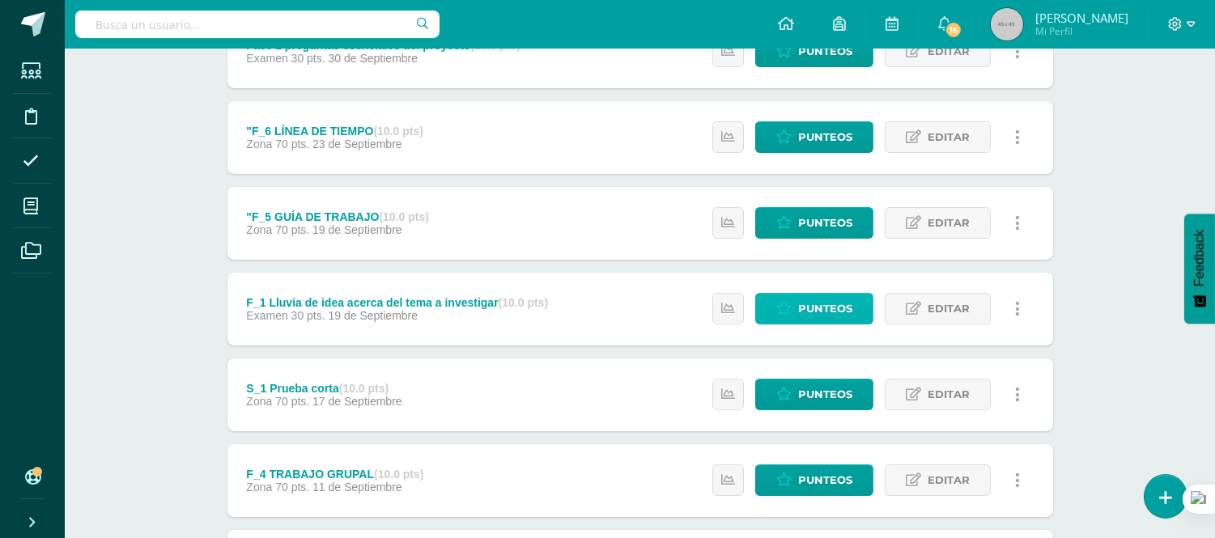
click at [805, 308] on span "Punteos" at bounding box center [825, 309] width 54 height 30
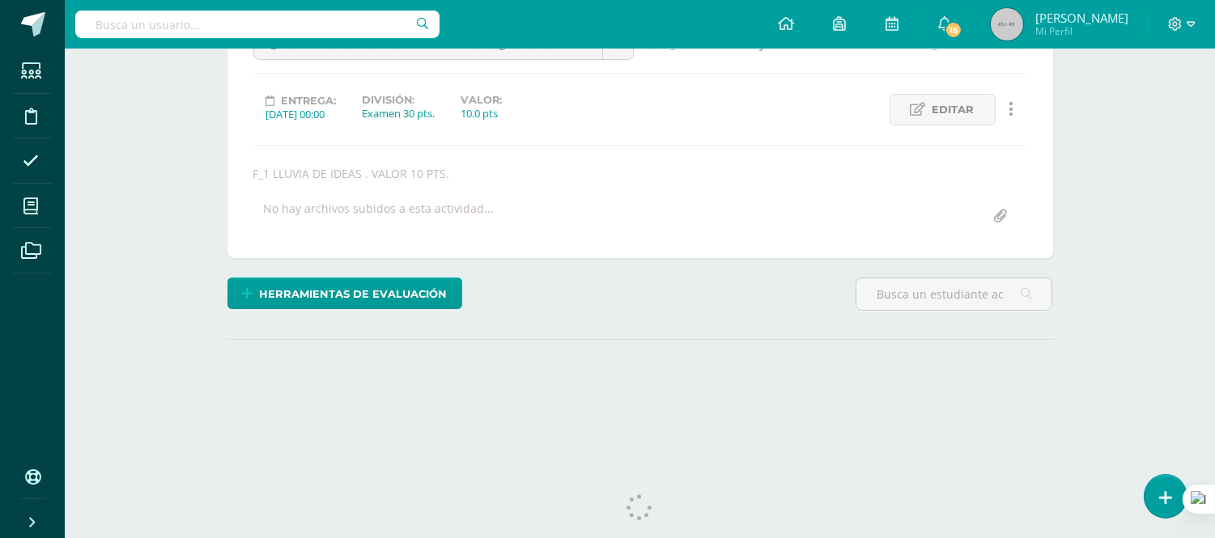
scroll to position [219, 0]
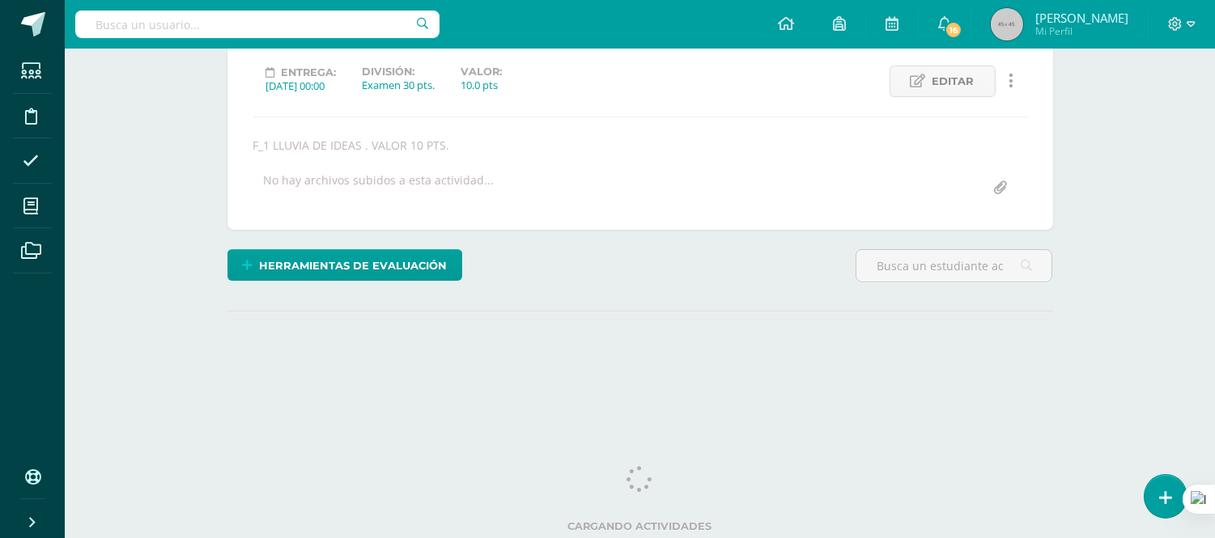
click at [706, 369] on div "¿Estás seguro que quieres eliminar esta actividad? Esto borrará la actividad y …" at bounding box center [640, 188] width 839 height 431
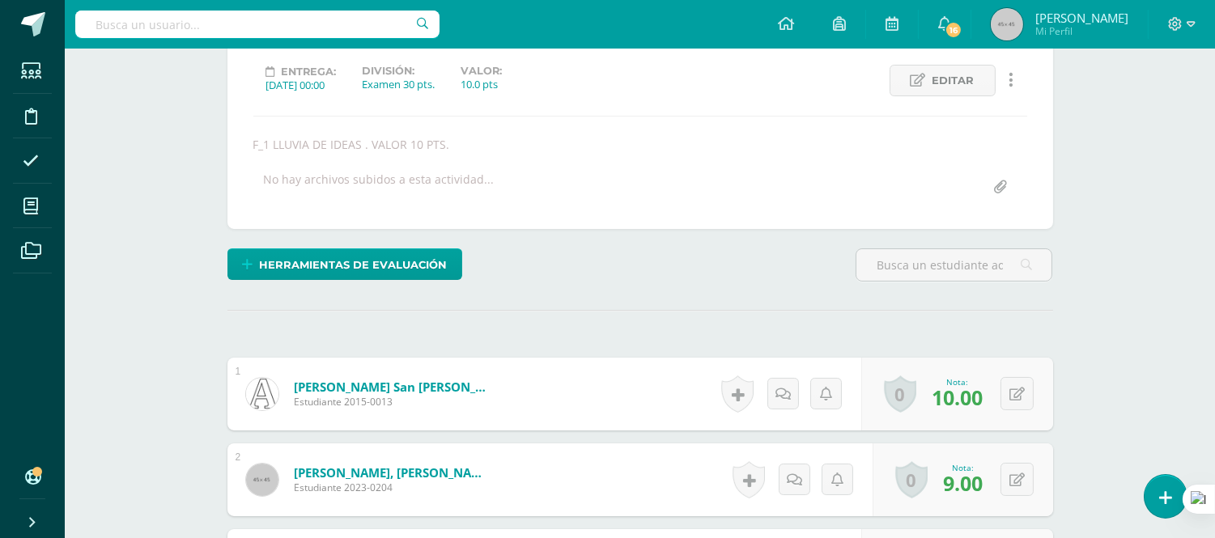
scroll to position [221, 0]
drag, startPoint x: 690, startPoint y: 289, endPoint x: 491, endPoint y: 157, distance: 238.9
drag, startPoint x: 491, startPoint y: 157, endPoint x: 1102, endPoint y: 141, distance: 611.3
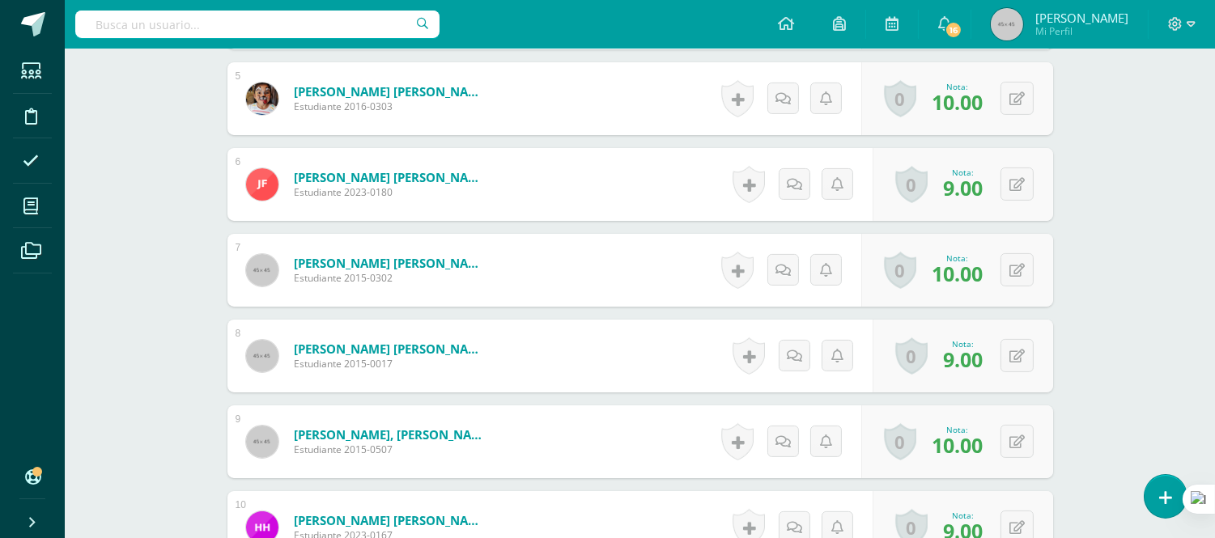
scroll to position [876, 0]
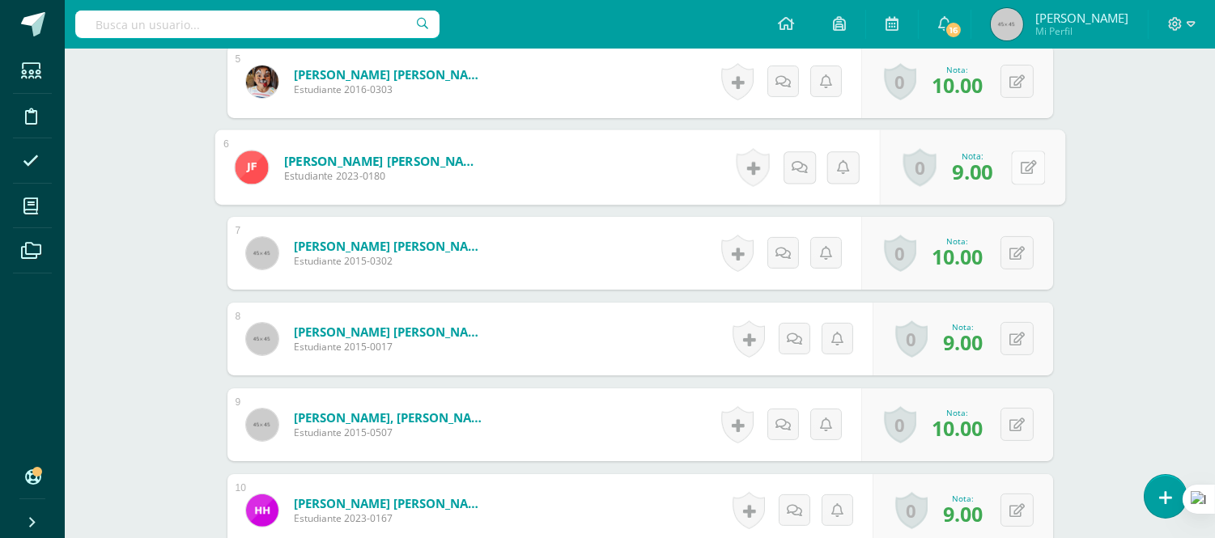
click at [1021, 166] on icon at bounding box center [1028, 167] width 16 height 14
type input "10"
click at [551, 265] on form "García Alvarez, Iveth Adriana María Estudiante 2015-0302 Nota 10.00 0 Logros Lo…" at bounding box center [640, 253] width 826 height 73
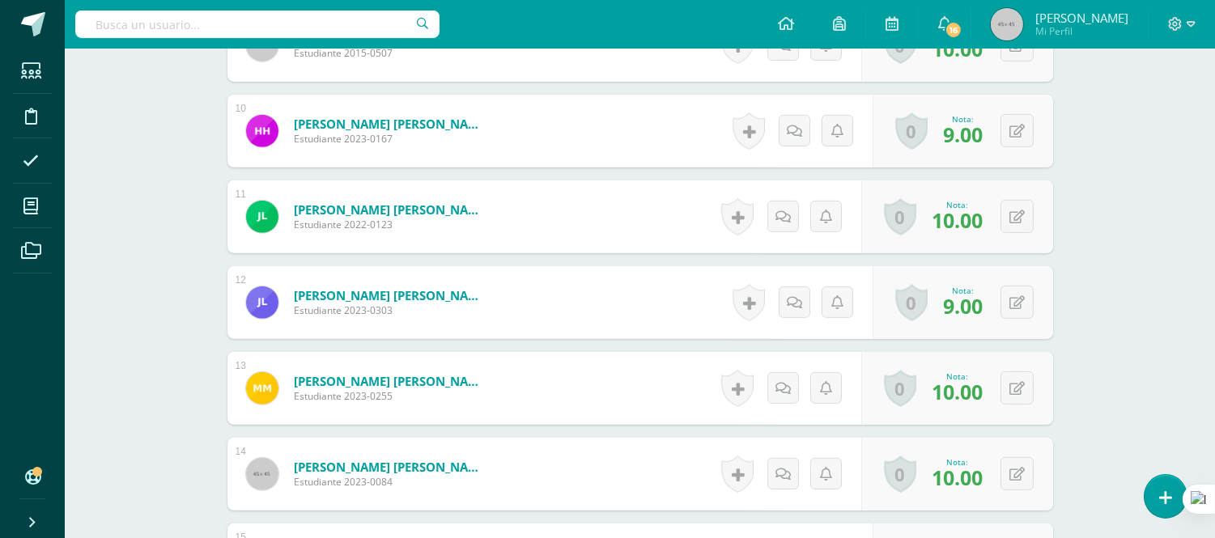
scroll to position [1340, 0]
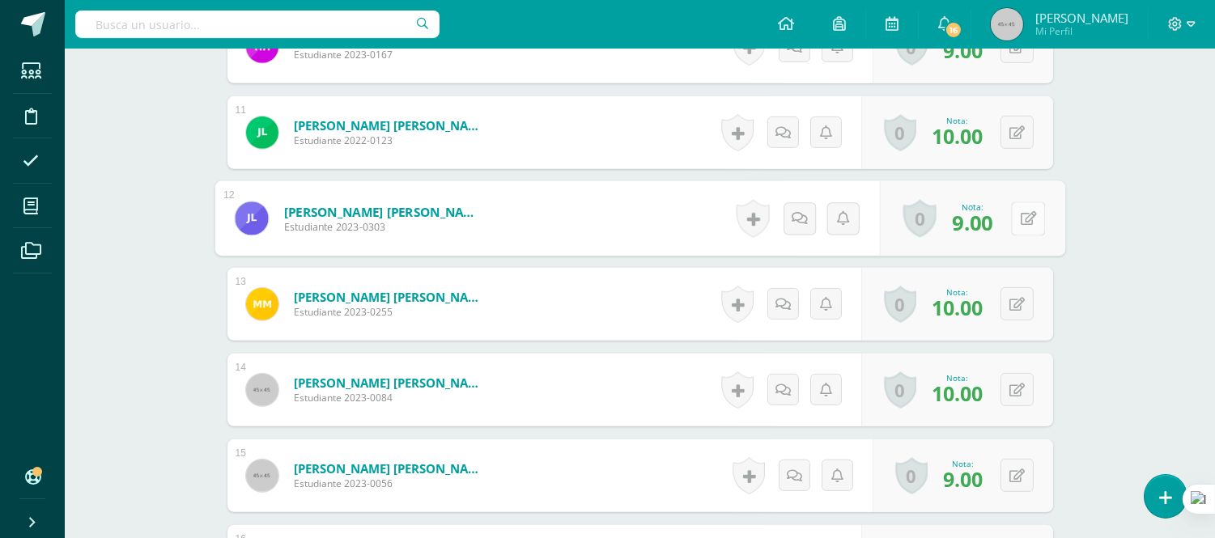
click at [1016, 217] on button at bounding box center [1028, 219] width 34 height 34
type input "10"
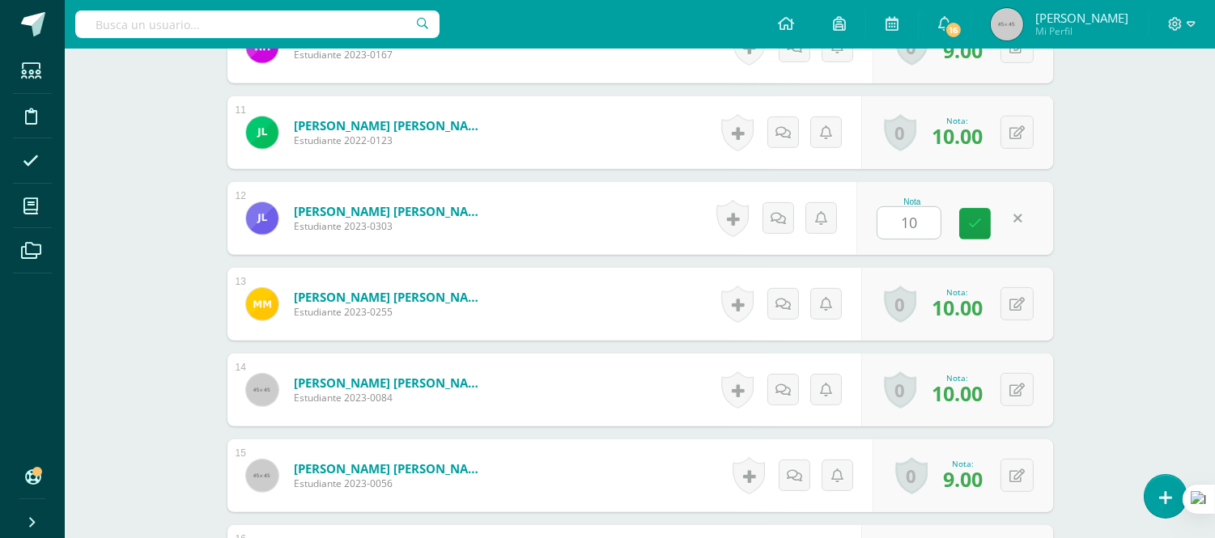
click at [551, 301] on form "Marroquín Arango, Mia Belen Estudiante 2023-0255 Nota 10.00 0 Logros Logros obt…" at bounding box center [640, 304] width 826 height 73
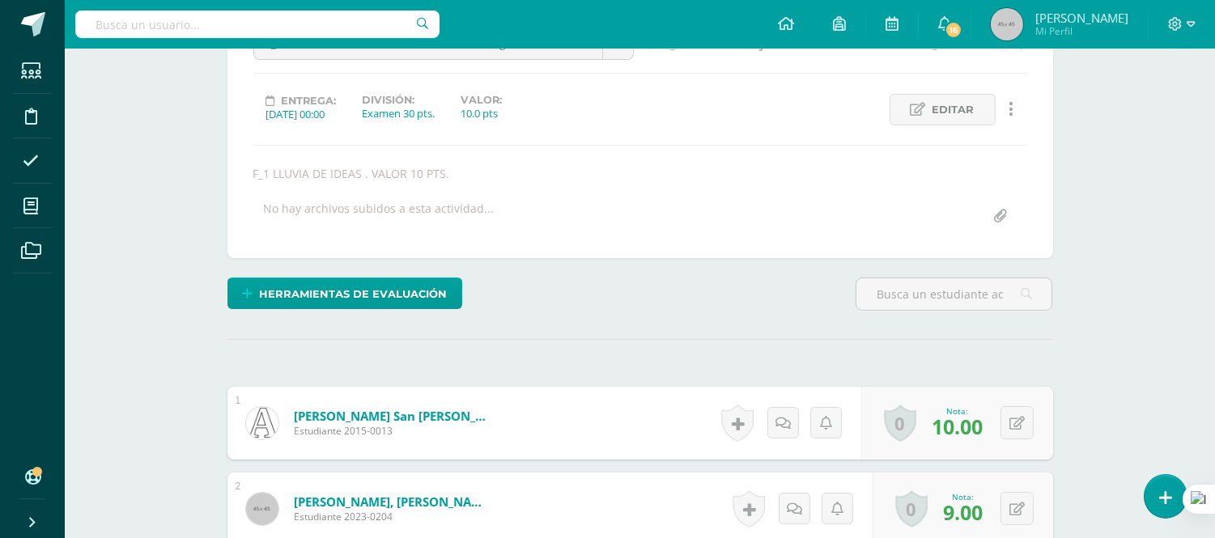
scroll to position [0, 0]
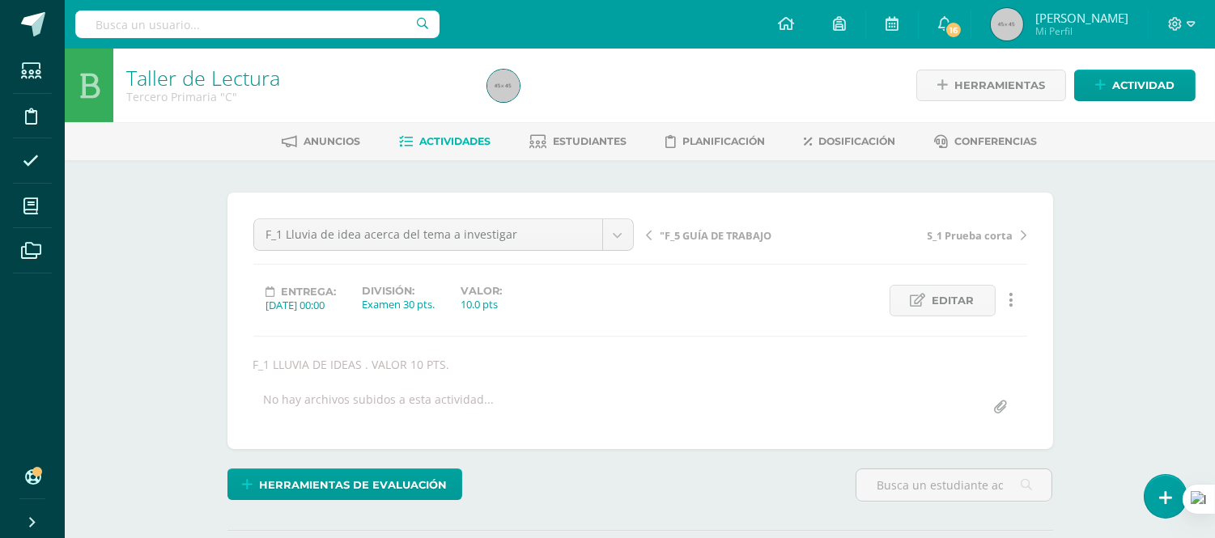
click at [448, 141] on span "Actividades" at bounding box center [454, 141] width 71 height 12
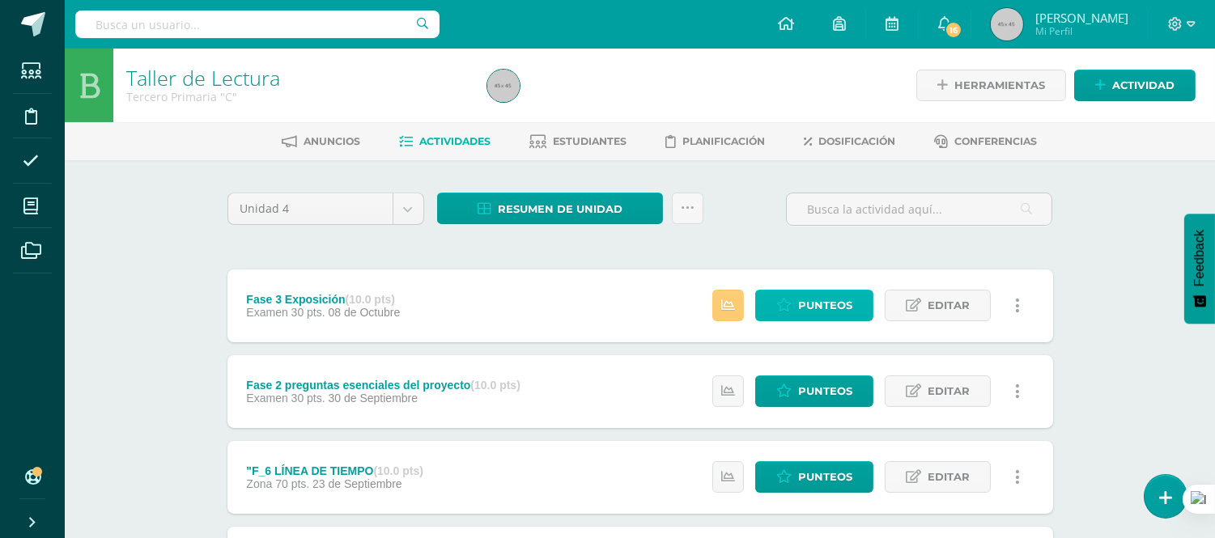
click at [830, 305] on span "Punteos" at bounding box center [825, 306] width 54 height 30
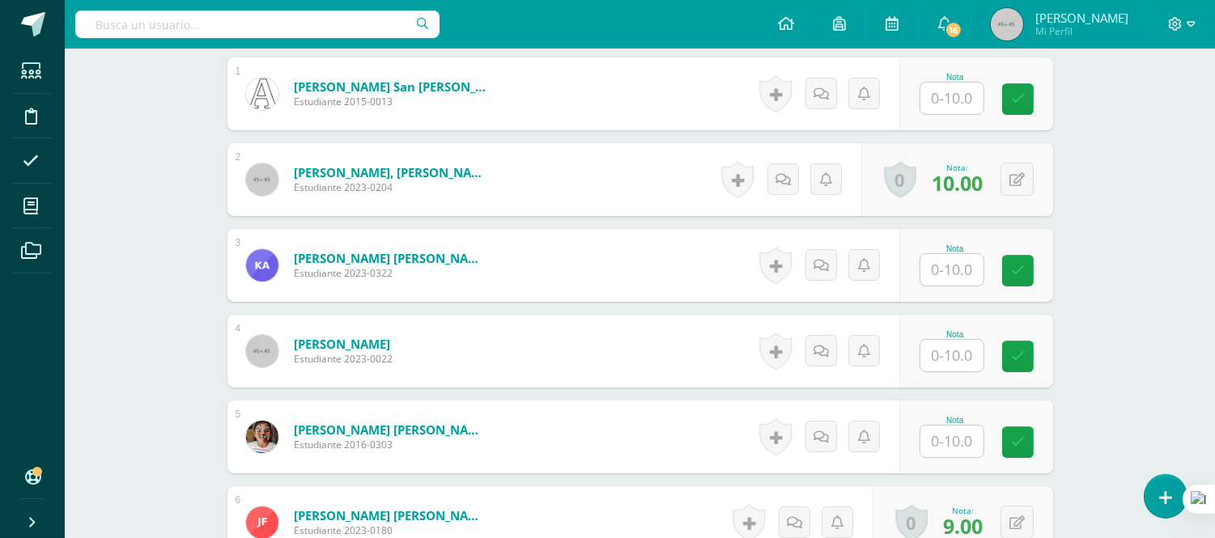
scroll to position [352, 0]
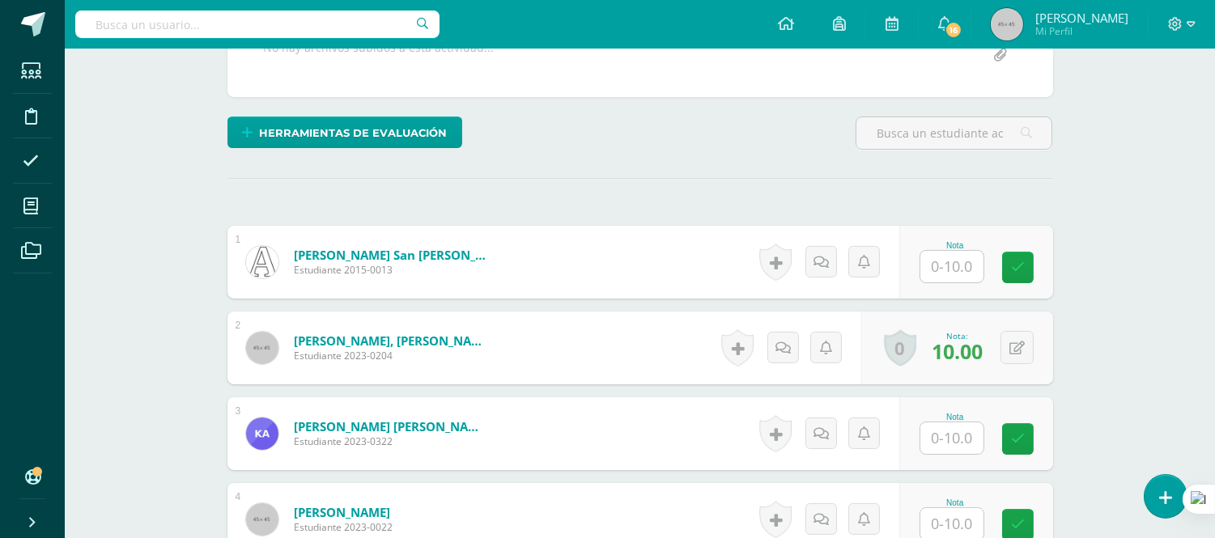
click at [959, 260] on input "text" at bounding box center [951, 267] width 63 height 32
type input "10"
click at [499, 356] on div "[PERSON_NAME], [PERSON_NAME] Estudiante 2023-0204" at bounding box center [367, 348] width 281 height 73
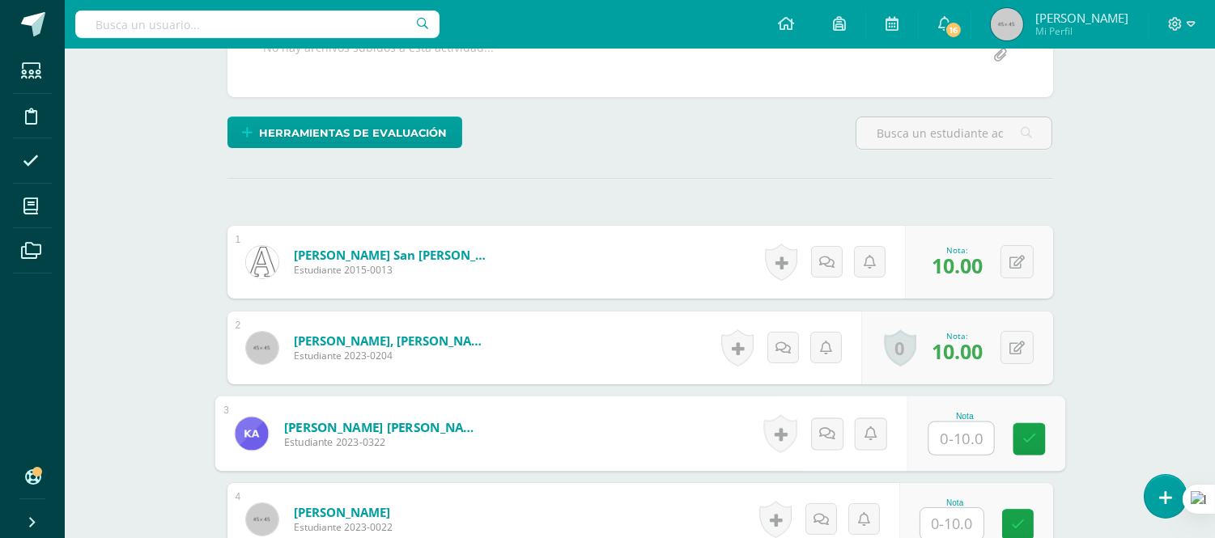
click at [945, 449] on input "text" at bounding box center [960, 439] width 65 height 32
type input "9"
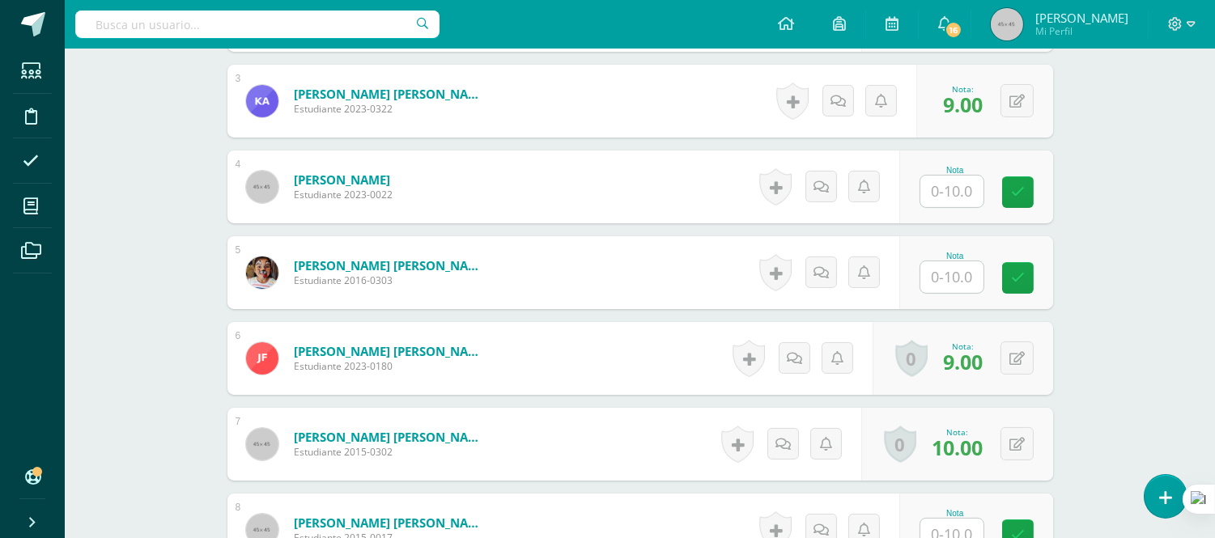
scroll to position [754, 0]
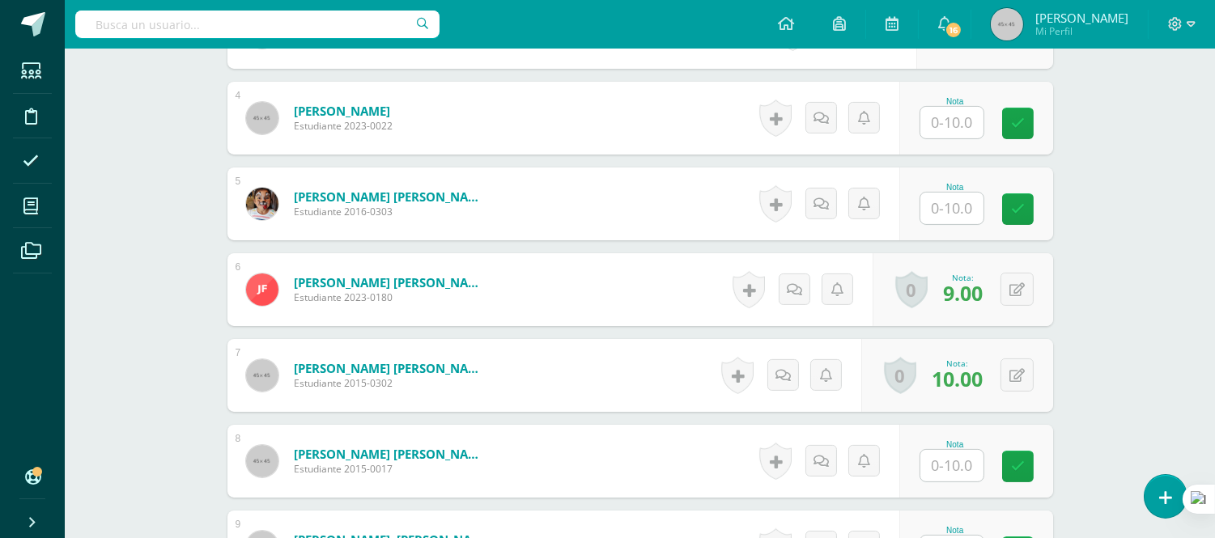
click at [1143, 261] on div "Taller de Lectura Tercero Primaria "C" Herramientas Detalle de asistencias Acti…" at bounding box center [640, 461] width 1150 height 2332
click at [973, 235] on div "Nota" at bounding box center [976, 204] width 154 height 73
click at [968, 204] on input "text" at bounding box center [960, 209] width 65 height 32
type input "10"
click at [466, 219] on form "[PERSON_NAME] [PERSON_NAME] Estudiante 2016-0303 Nota 10 0 [GEOGRAPHIC_DATA]" at bounding box center [640, 204] width 826 height 73
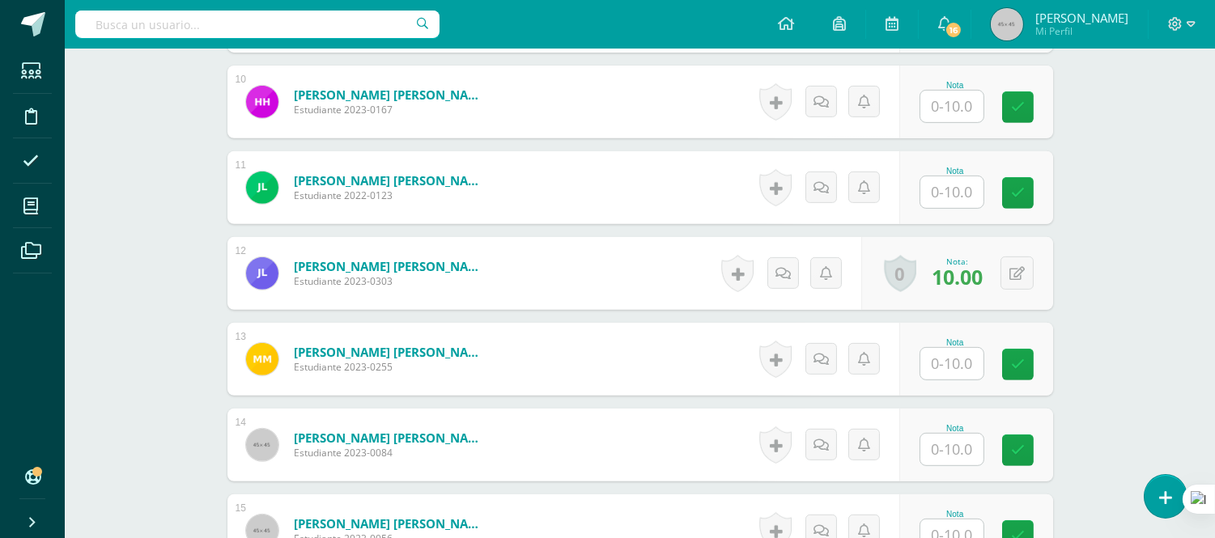
scroll to position [1302, 0]
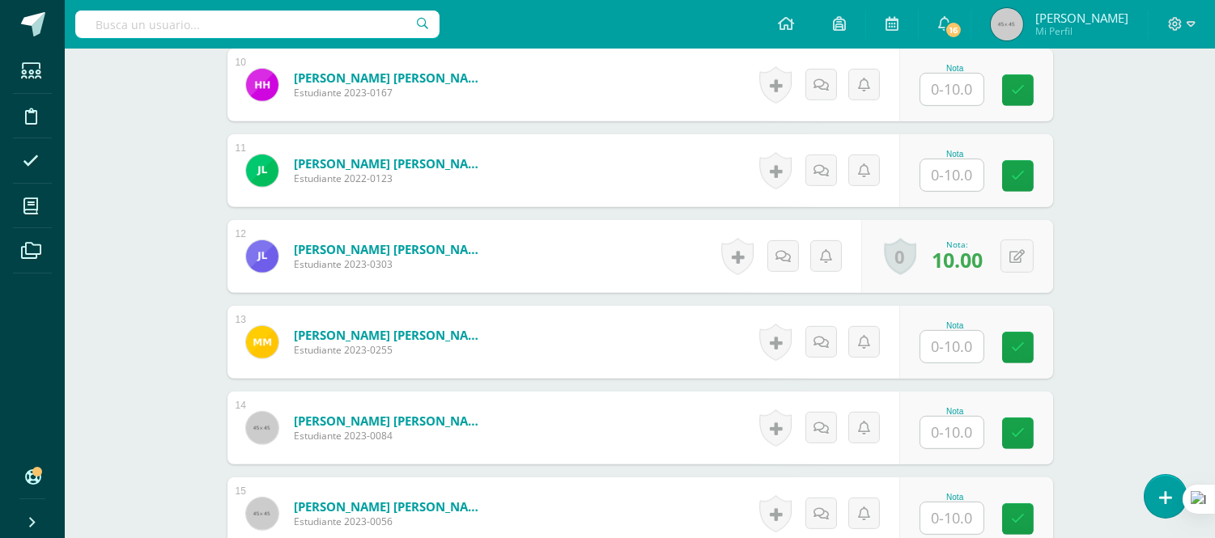
click at [973, 354] on input "text" at bounding box center [951, 347] width 63 height 32
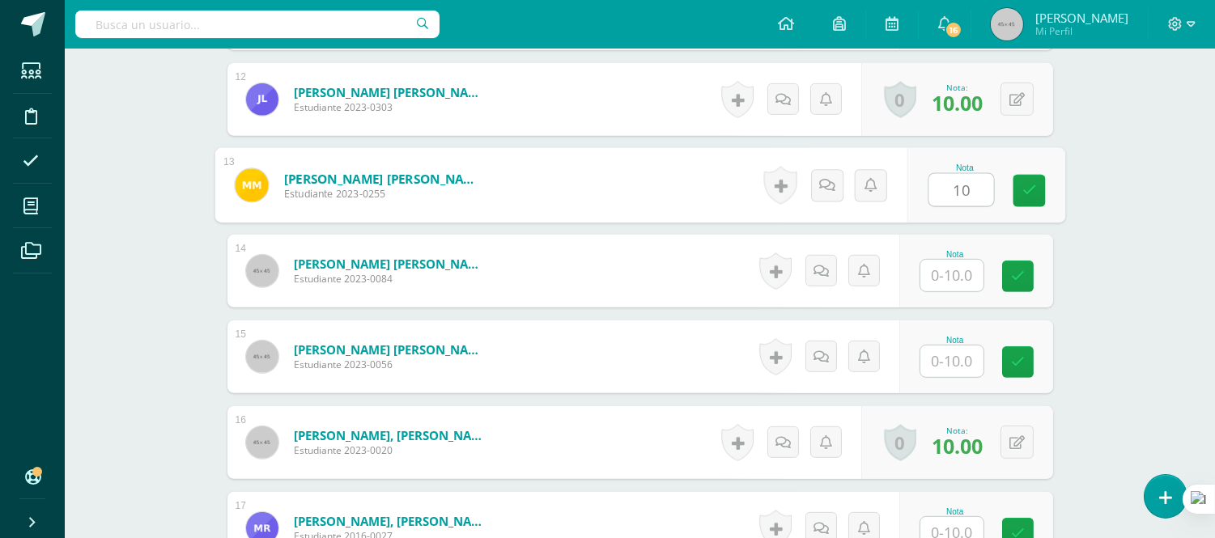
scroll to position [1462, 0]
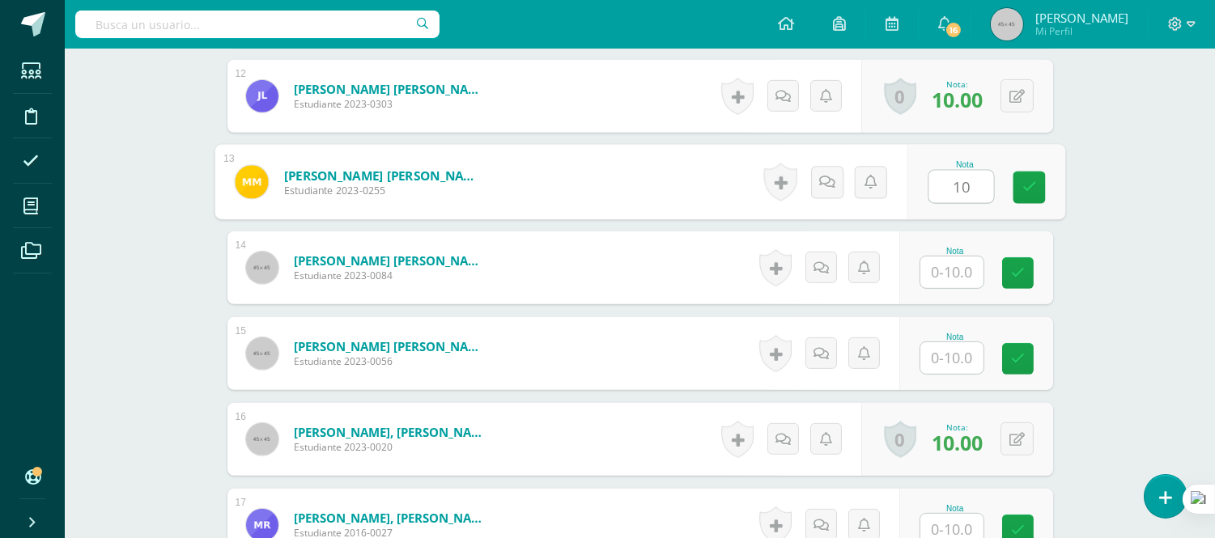
type input "10"
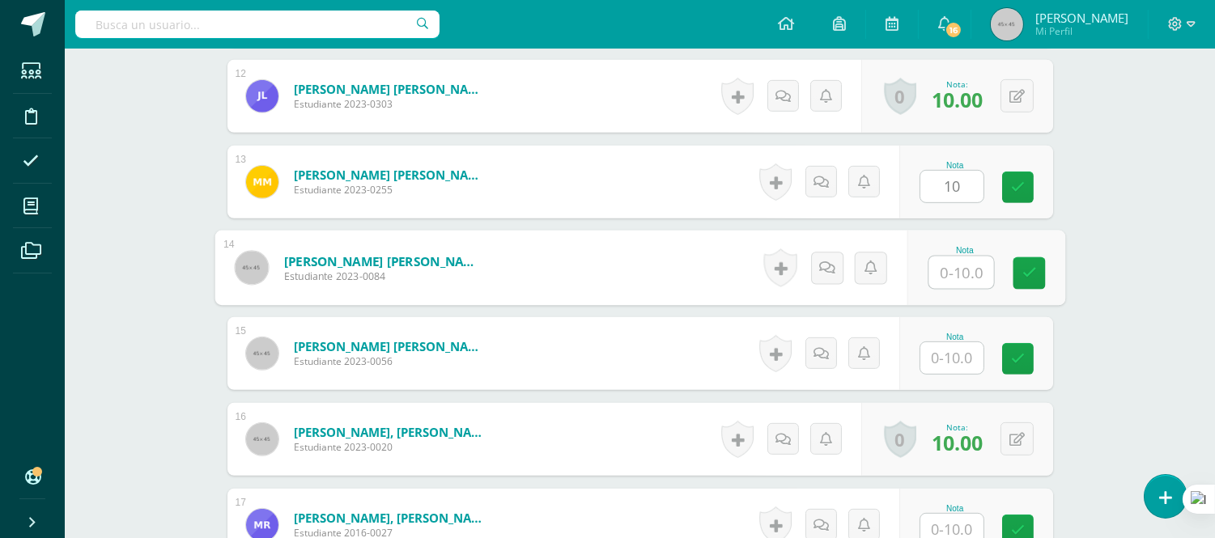
click at [971, 282] on input "text" at bounding box center [960, 273] width 65 height 32
type input "10"
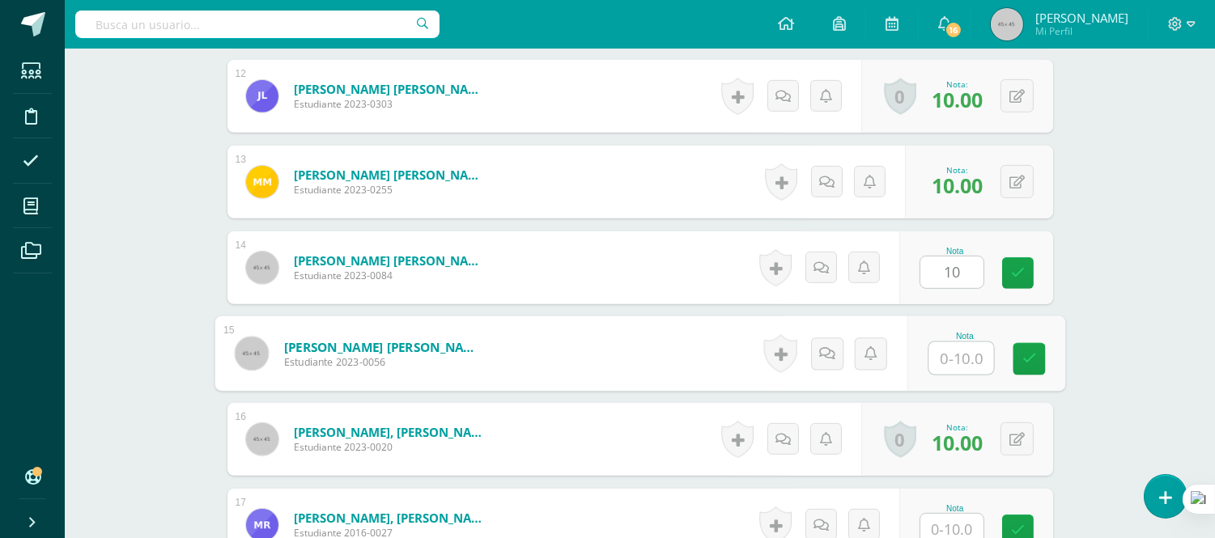
click at [966, 366] on input "text" at bounding box center [960, 358] width 65 height 32
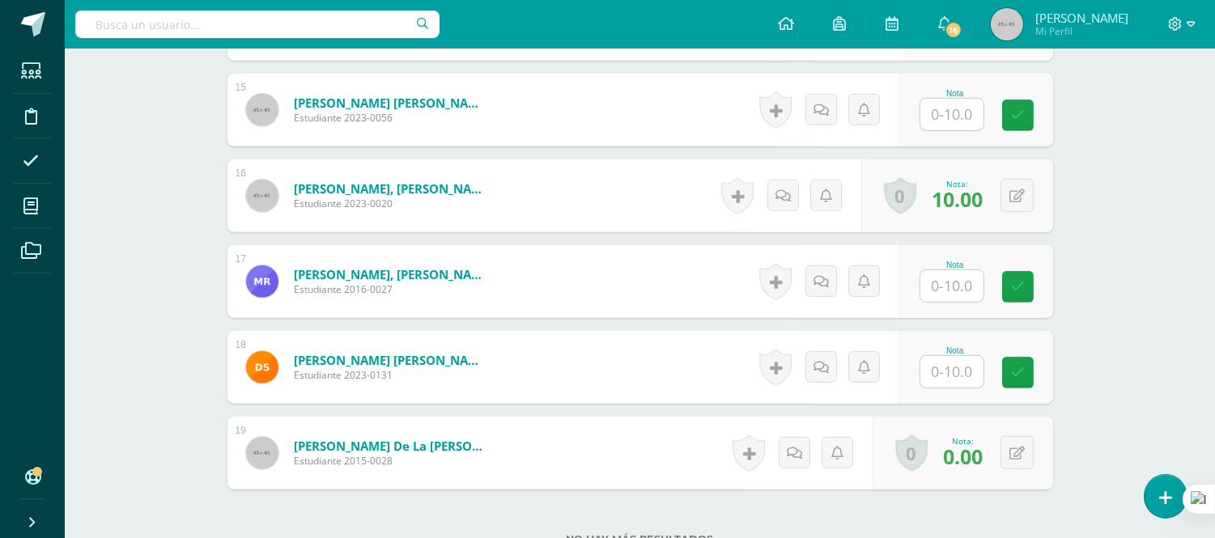
scroll to position [1841, 0]
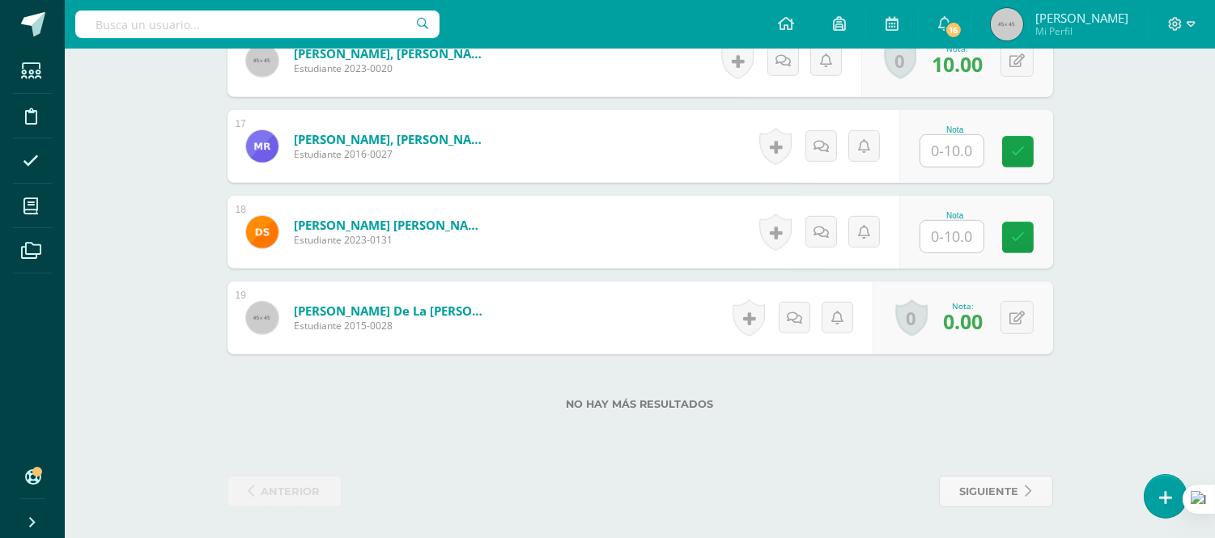
click at [945, 260] on div "Nota" at bounding box center [976, 232] width 154 height 73
click at [949, 252] on div at bounding box center [952, 236] width 65 height 33
click at [967, 235] on input "text" at bounding box center [960, 237] width 65 height 32
type input "10"
click at [580, 249] on form "[PERSON_NAME] [PERSON_NAME] Estudiante 2023-0131 Nota 10 0 [GEOGRAPHIC_DATA]" at bounding box center [640, 232] width 826 height 73
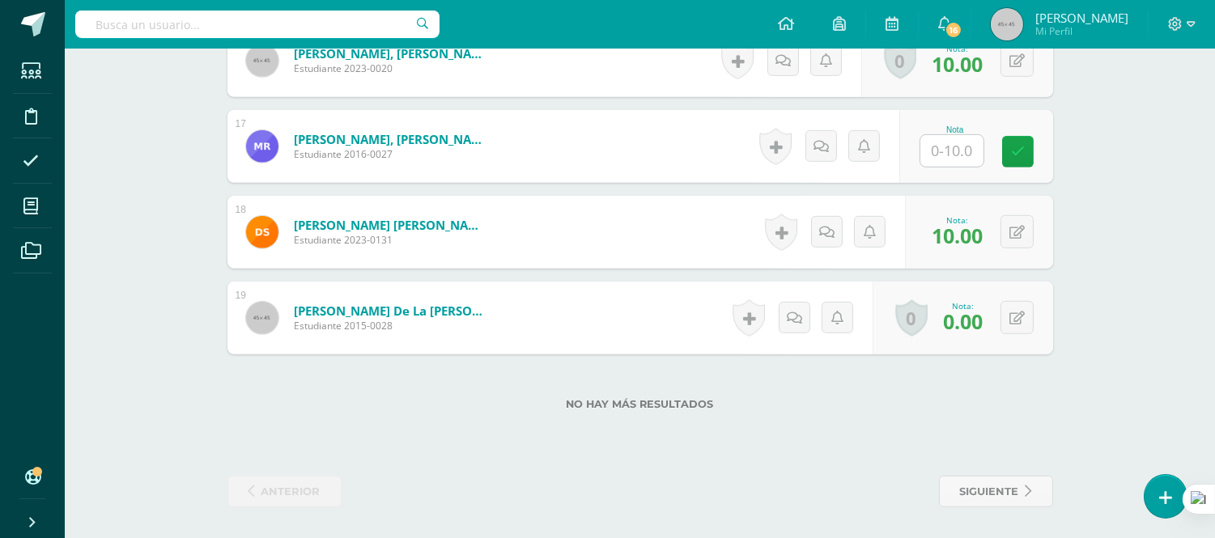
click at [954, 147] on input "text" at bounding box center [951, 151] width 63 height 32
type input "10"
click at [732, 237] on form "[PERSON_NAME] [PERSON_NAME] Estudiante 2023-0131 Nota 10.00 0 [GEOGRAPHIC_DATA]" at bounding box center [640, 232] width 826 height 73
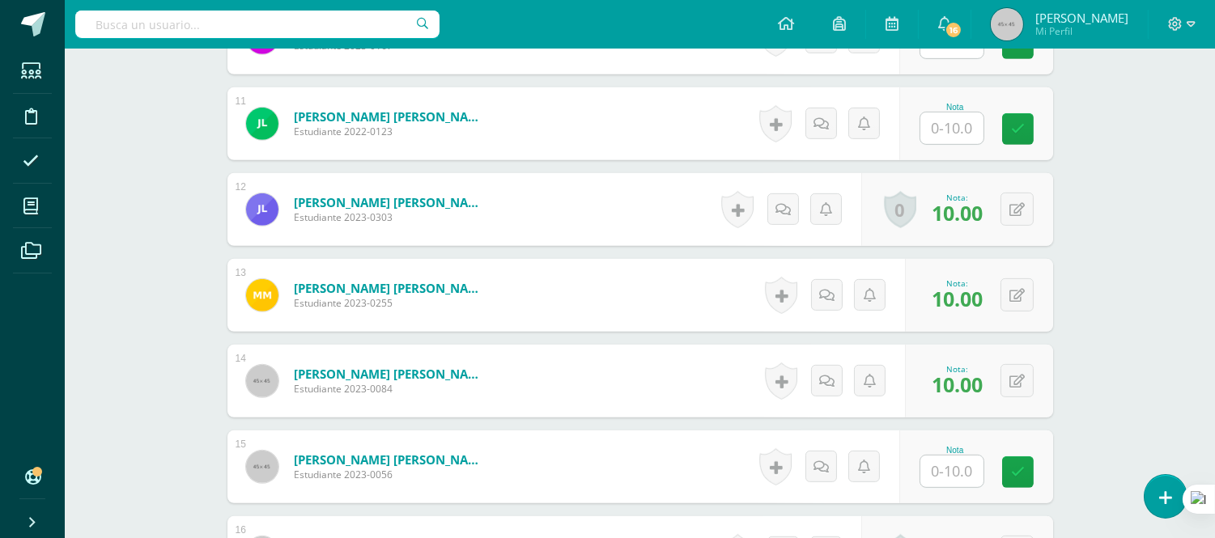
scroll to position [877, 0]
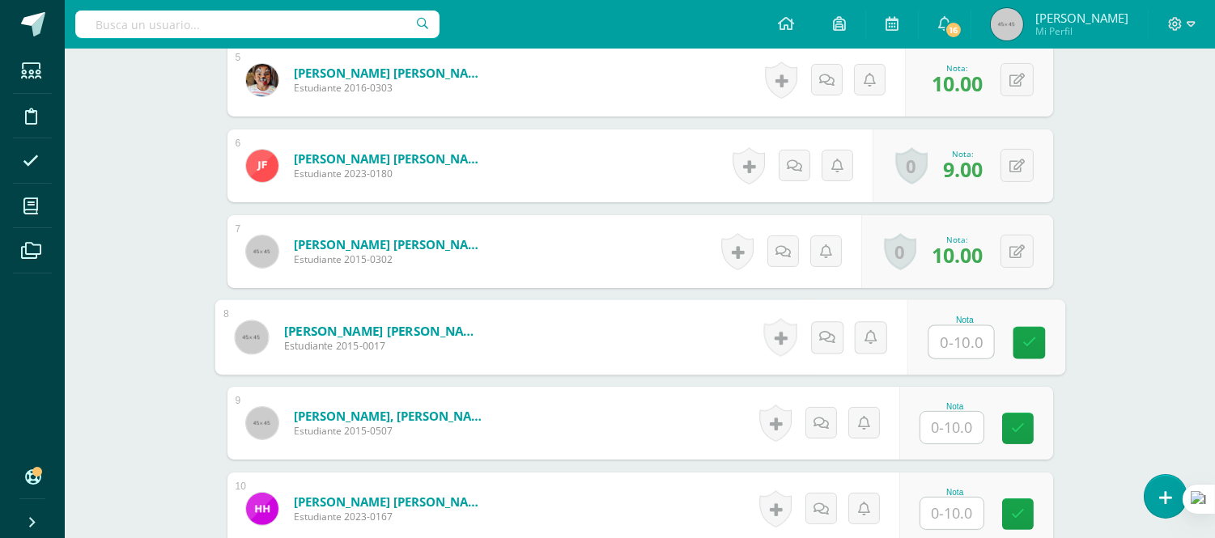
click at [963, 338] on input "text" at bounding box center [960, 342] width 65 height 32
type input "10"
click at [559, 426] on form "Herrera Juárez, William Estuardo Estudiante 2015-0507 Nota 0 Logros" at bounding box center [640, 423] width 826 height 73
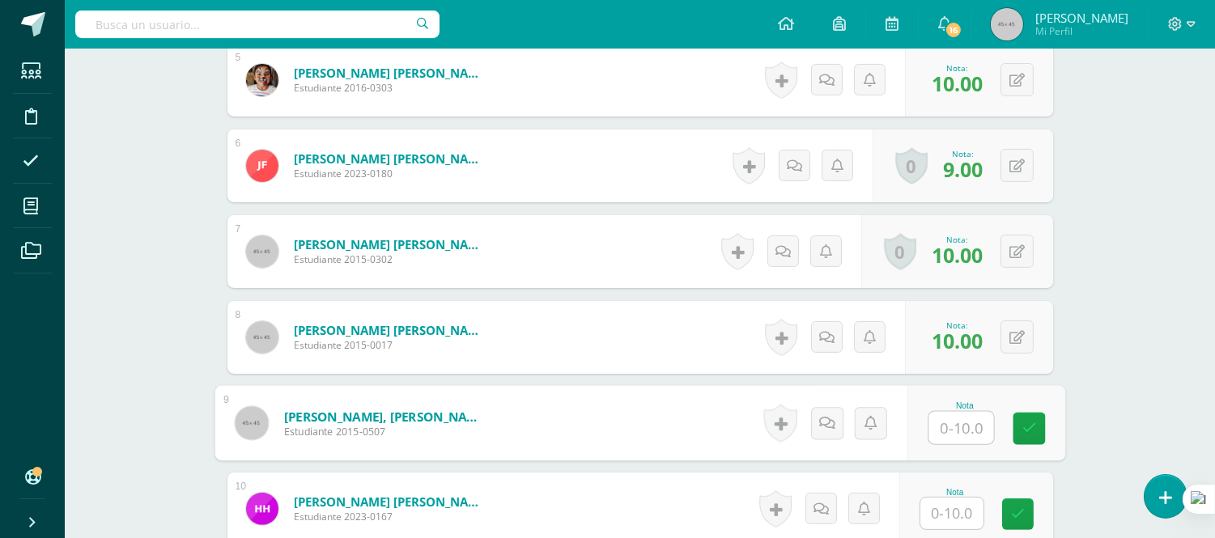
drag, startPoint x: 966, startPoint y: 430, endPoint x: 753, endPoint y: 521, distance: 232.4
click at [753, 521] on div "1 Acevedo San Juan, Abril Mariana Estudiante 2015-0013 Nota 10.00 0 Logros" at bounding box center [640, 509] width 826 height 1617
type input "10"
click at [531, 401] on form "Herrera Juárez, William Estuardo Estudiante 2015-0507 Nota 10 0 Logros" at bounding box center [640, 423] width 826 height 73
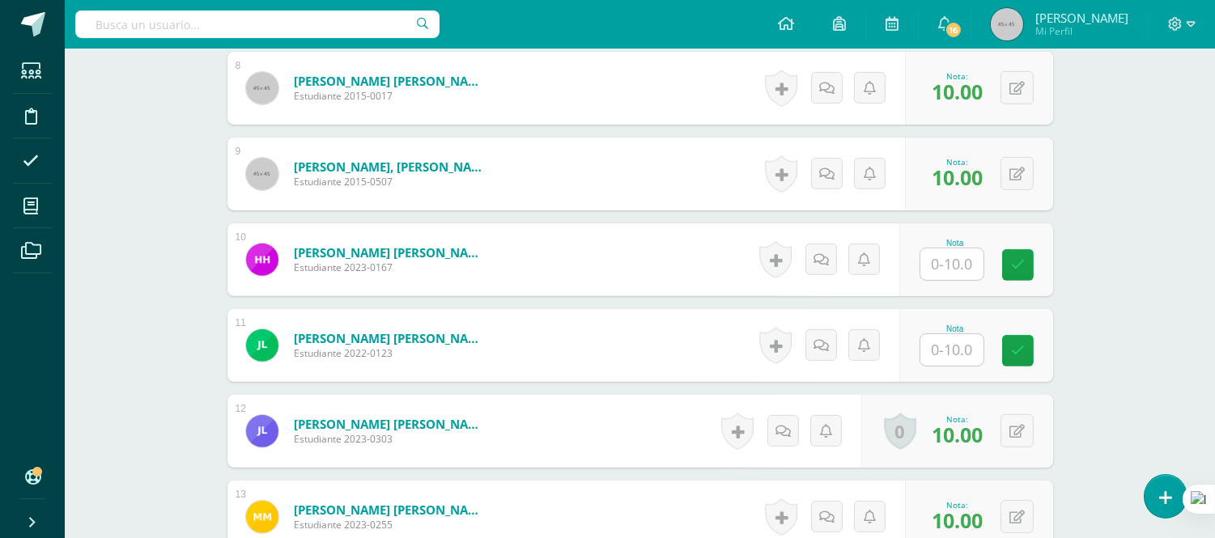
scroll to position [1131, 0]
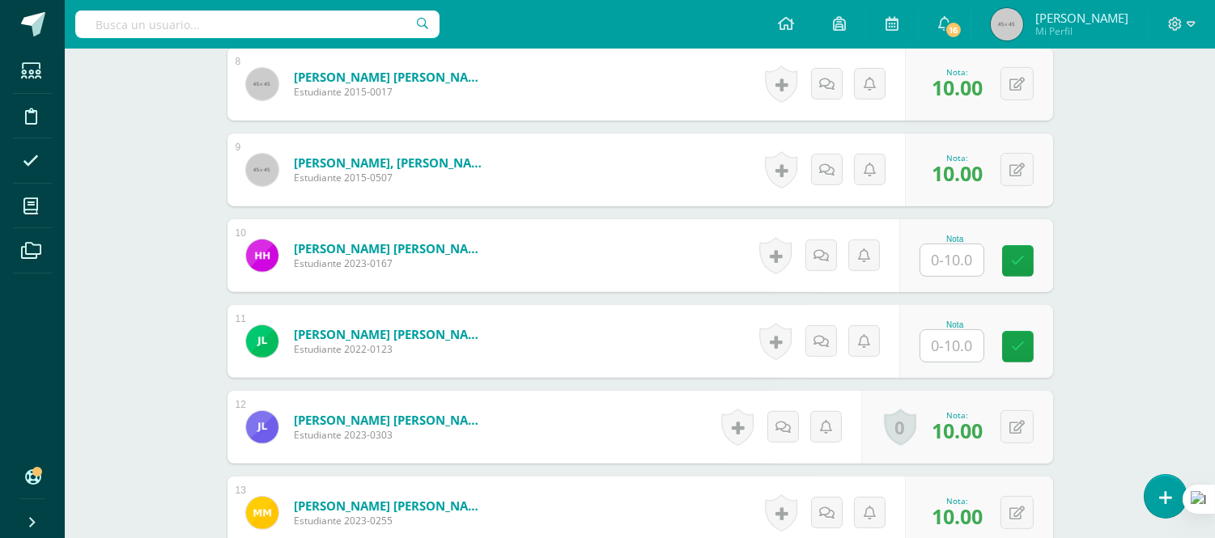
click at [944, 321] on div "Nota" at bounding box center [955, 325] width 71 height 9
click at [945, 333] on input "text" at bounding box center [960, 346] width 65 height 32
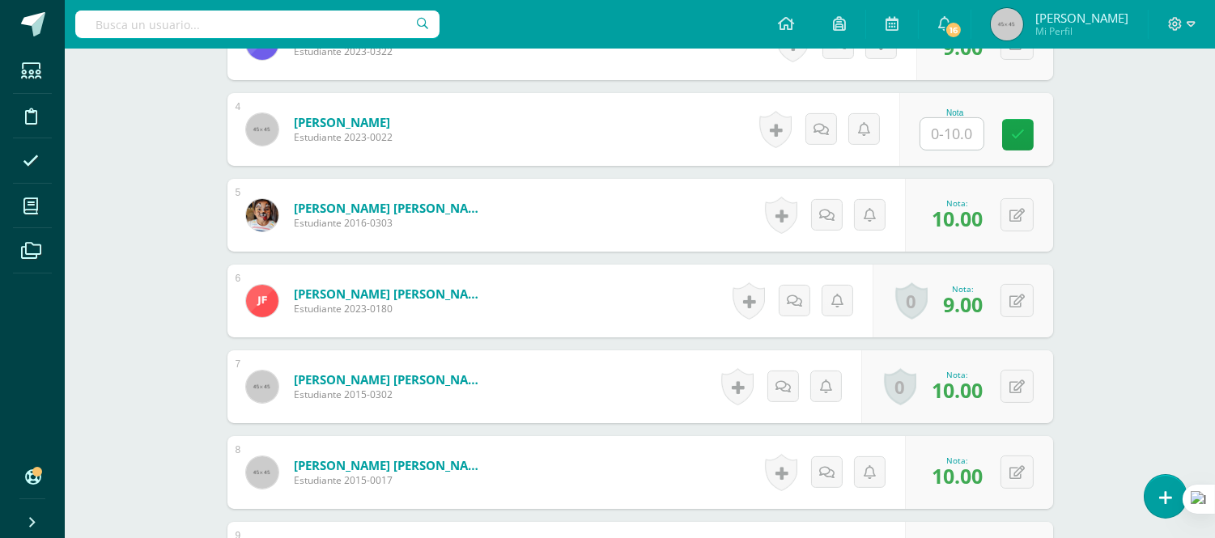
scroll to position [271, 0]
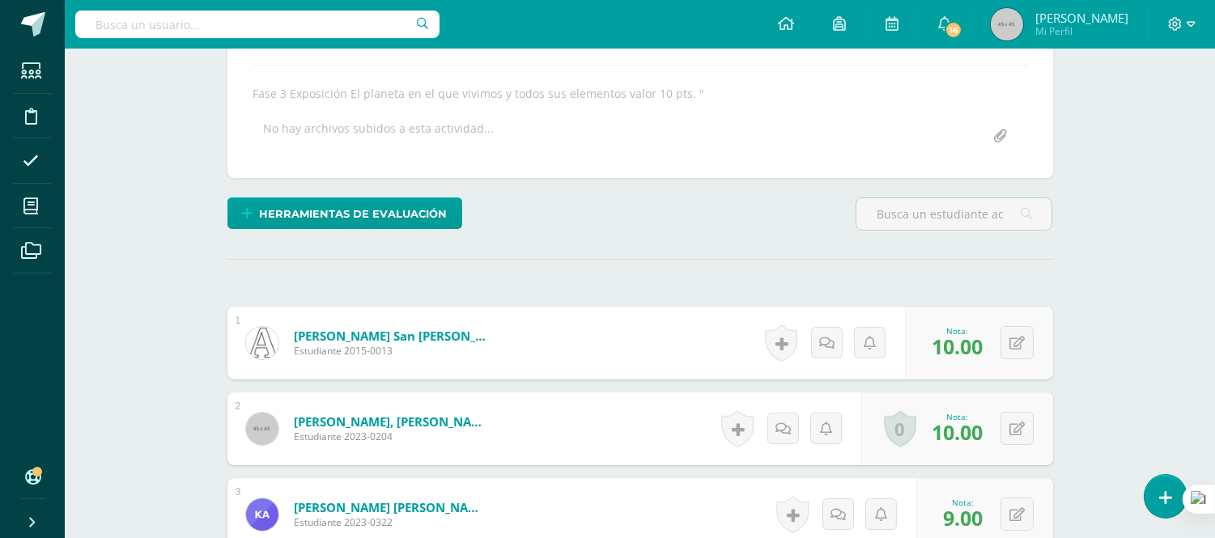
click at [653, 227] on div "Herramientas de evaluación Lista de cotejo Escala de valoración Puntos Extra Su…" at bounding box center [640, 221] width 839 height 46
drag, startPoint x: 639, startPoint y: 240, endPoint x: 575, endPoint y: 247, distance: 65.2
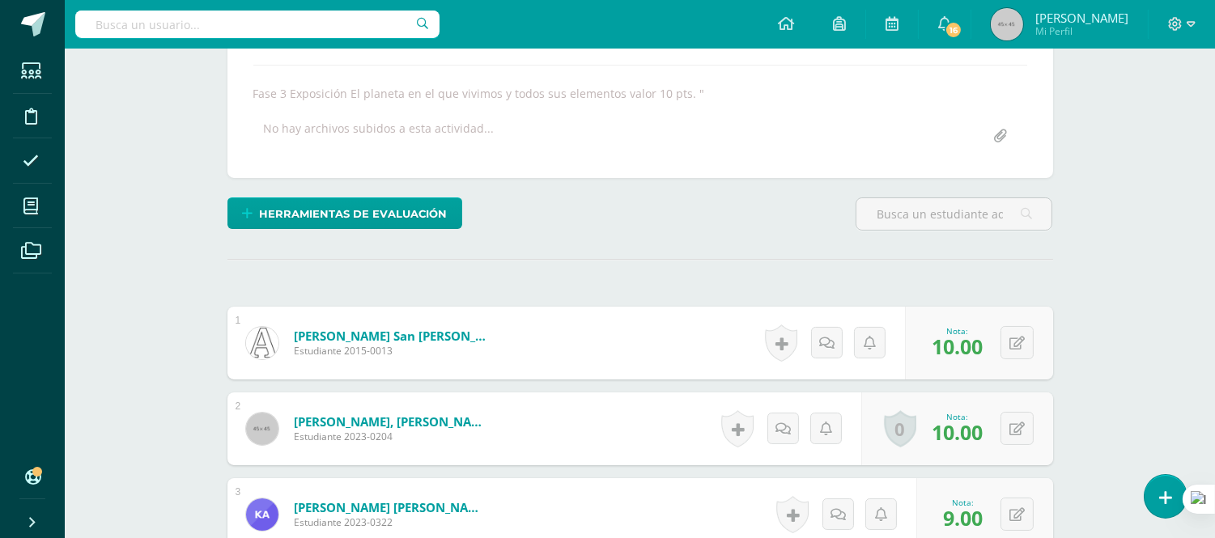
drag, startPoint x: 758, startPoint y: 474, endPoint x: 747, endPoint y: 462, distance: 16.6
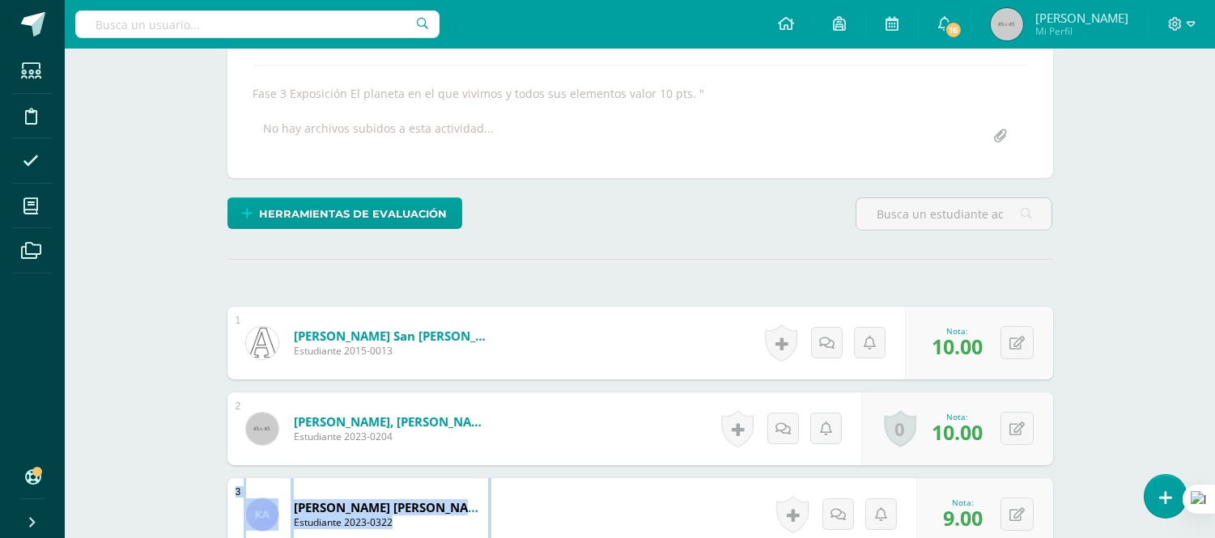
drag, startPoint x: 737, startPoint y: 463, endPoint x: 711, endPoint y: 499, distance: 44.7
drag, startPoint x: 690, startPoint y: 483, endPoint x: 740, endPoint y: 547, distance: 80.8
click at [408, 223] on span "Herramientas de evaluación" at bounding box center [353, 214] width 188 height 30
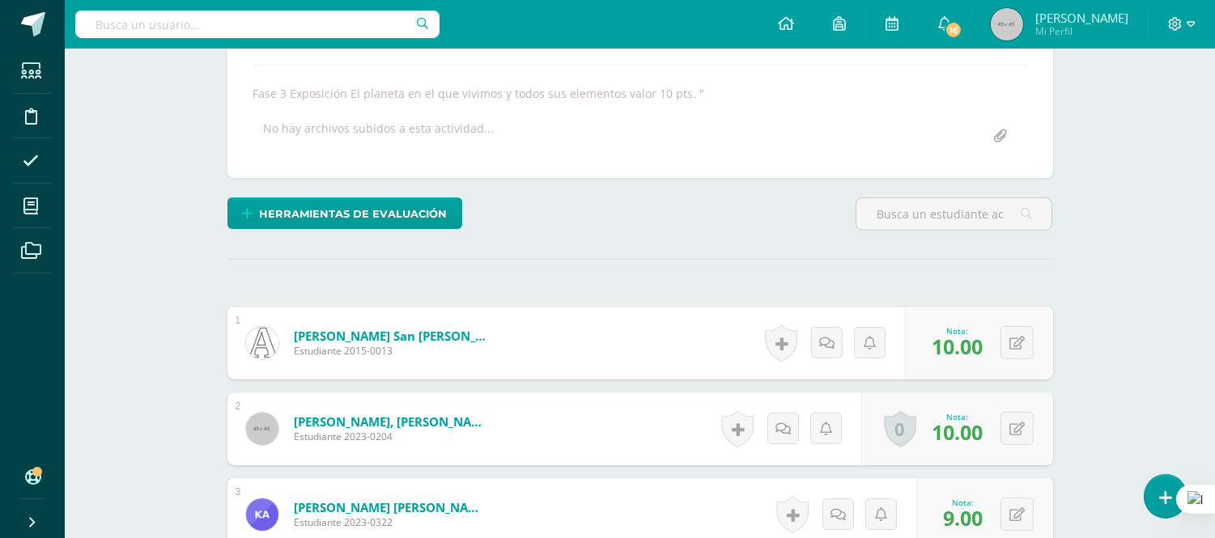
click at [698, 221] on div "Herramientas de evaluación" at bounding box center [640, 221] width 839 height 46
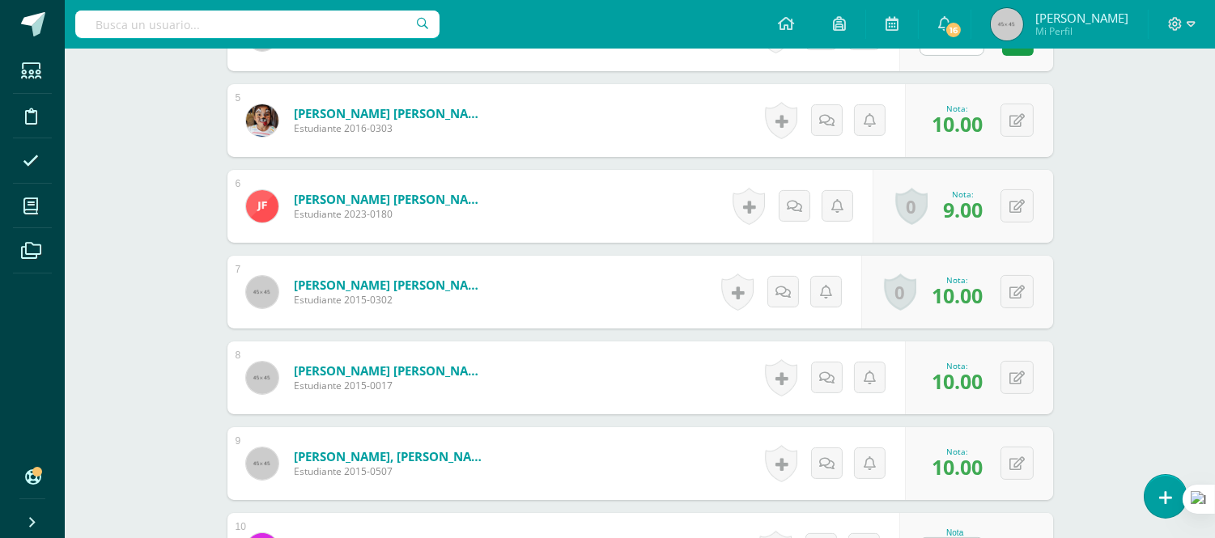
scroll to position [1061, 0]
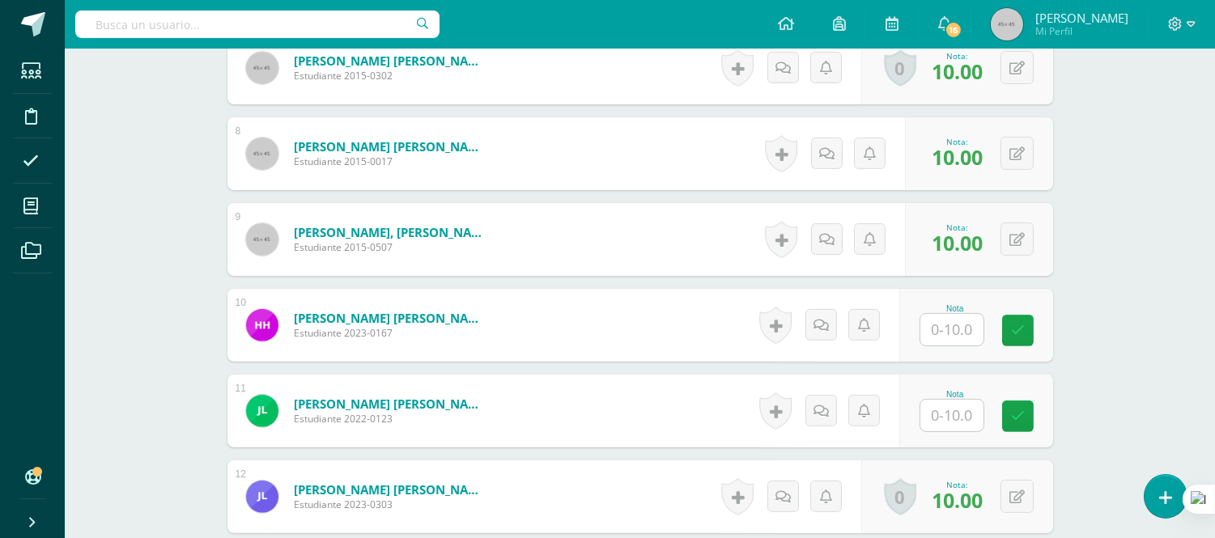
click at [1097, 231] on div "Taller de Lectura Tercero Primaria "C" Herramientas Detalle de asistencias Acti…" at bounding box center [640, 153] width 1150 height 2332
click at [965, 335] on input "text" at bounding box center [960, 330] width 65 height 32
click at [959, 335] on input "text" at bounding box center [960, 330] width 65 height 32
click at [958, 334] on input "text" at bounding box center [960, 330] width 65 height 32
click at [941, 333] on input "text" at bounding box center [960, 330] width 65 height 32
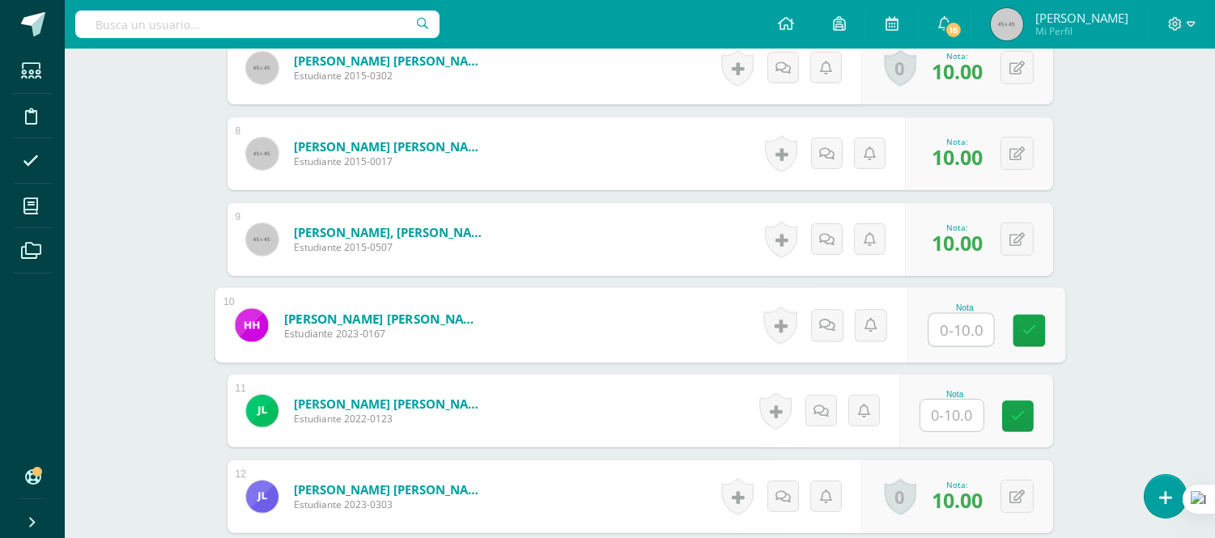
click at [951, 403] on input "text" at bounding box center [951, 416] width 63 height 32
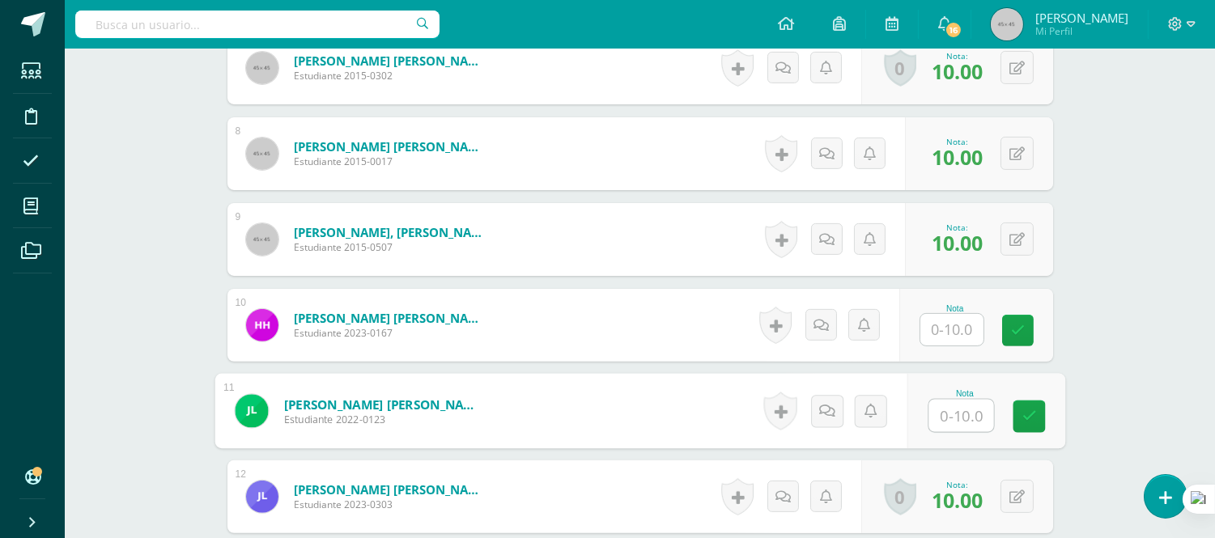
click at [951, 403] on input "text" at bounding box center [960, 416] width 65 height 32
click at [684, 401] on form "López Menéndez, Juan Pablo Estudiante 2022-0123 Nota 0 Logros" at bounding box center [640, 411] width 826 height 73
click at [441, 369] on div "1 Acevedo San Juan, Abril Mariana Estudiante 2015-0013 Nota 10.00 0 Logros" at bounding box center [640, 325] width 826 height 1617
click at [948, 410] on input "text" at bounding box center [951, 416] width 63 height 32
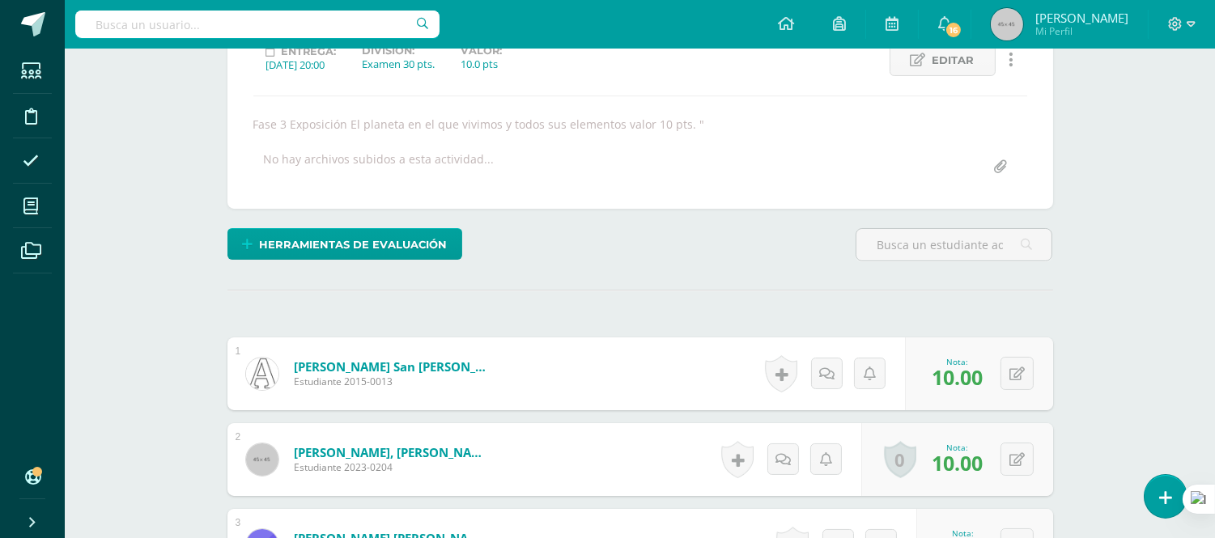
scroll to position [265, 0]
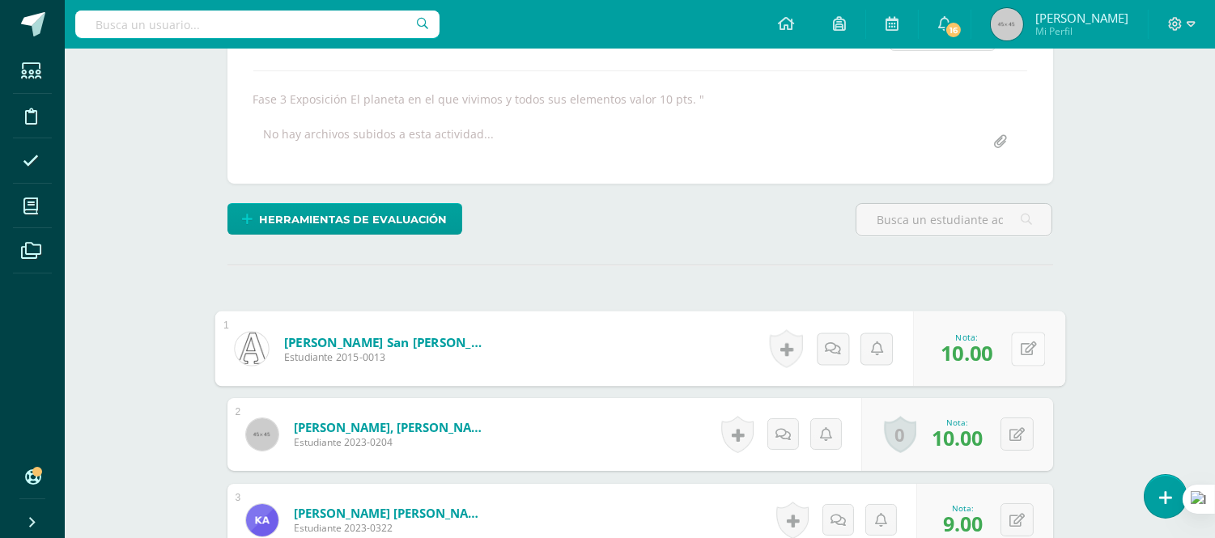
click at [1021, 355] on button at bounding box center [1028, 349] width 34 height 34
type input "9"
click at [726, 499] on form "Arango Santos, Karla Andrea Estudiante 2023-0322 Nota 9.00 0 Logros" at bounding box center [640, 520] width 826 height 73
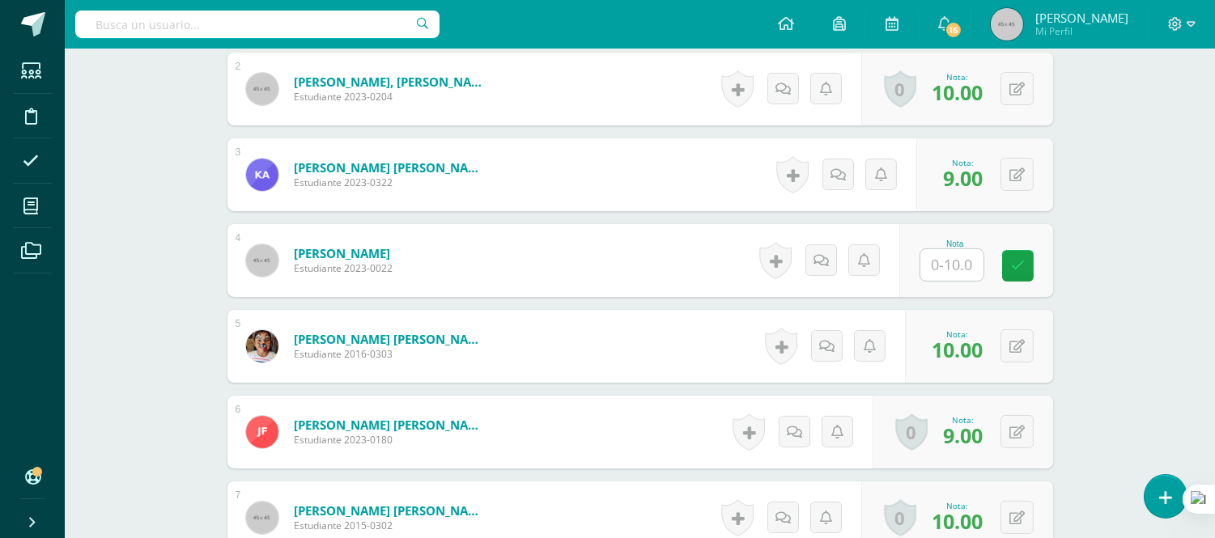
scroll to position [613, 0]
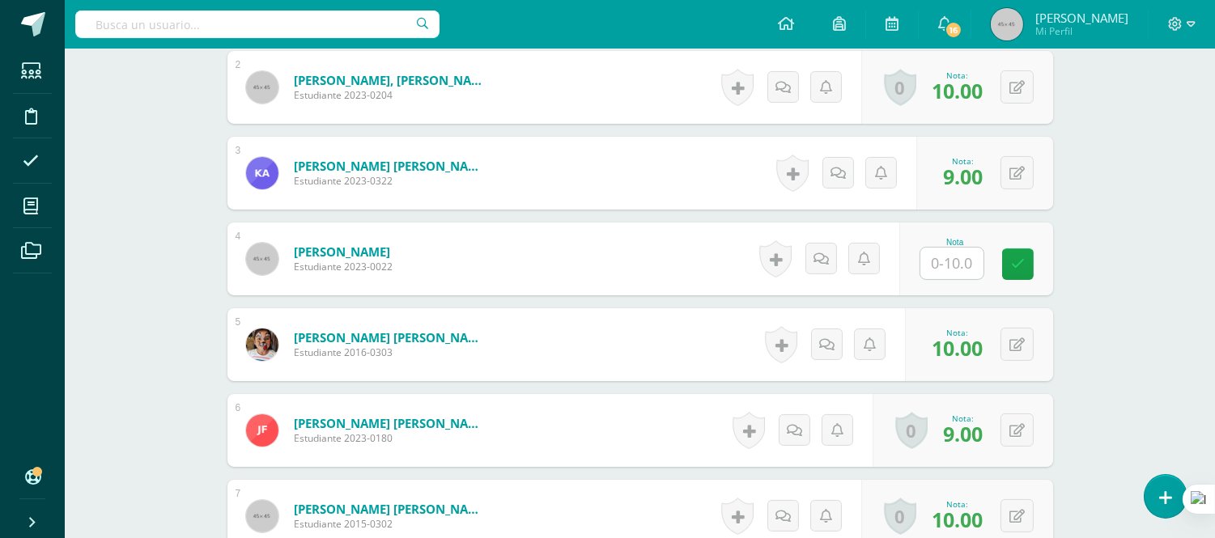
click at [959, 278] on div at bounding box center [952, 263] width 65 height 33
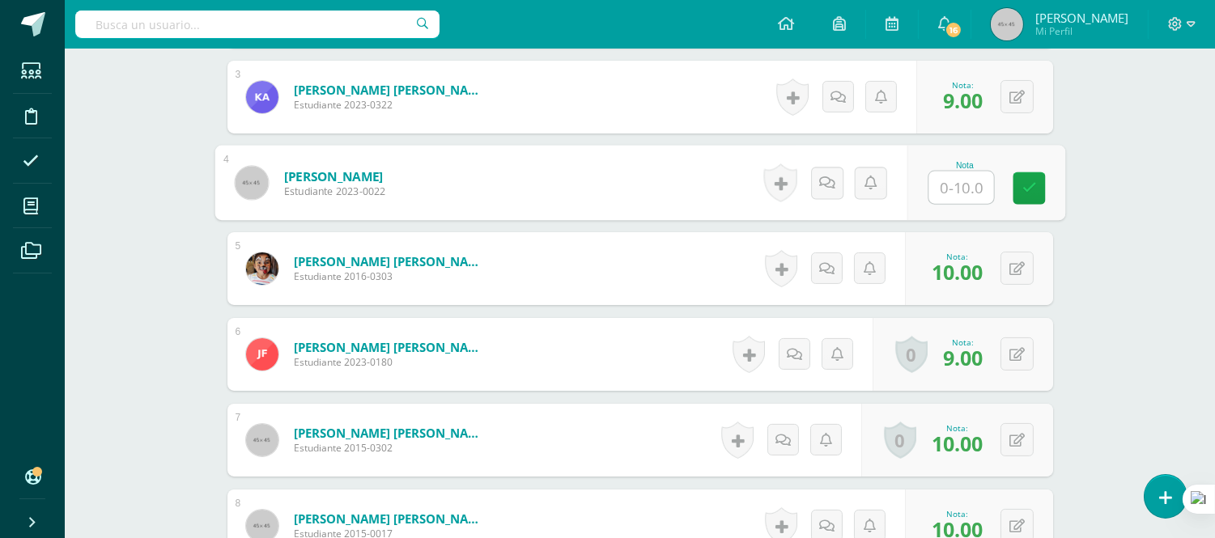
click at [975, 191] on input "text" at bounding box center [960, 188] width 65 height 32
type input "10"
click at [567, 265] on form "Díaz Meza, Fátima Rocío Estudiante 2016-0303 Nota 10.00 0 Logros" at bounding box center [640, 268] width 826 height 73
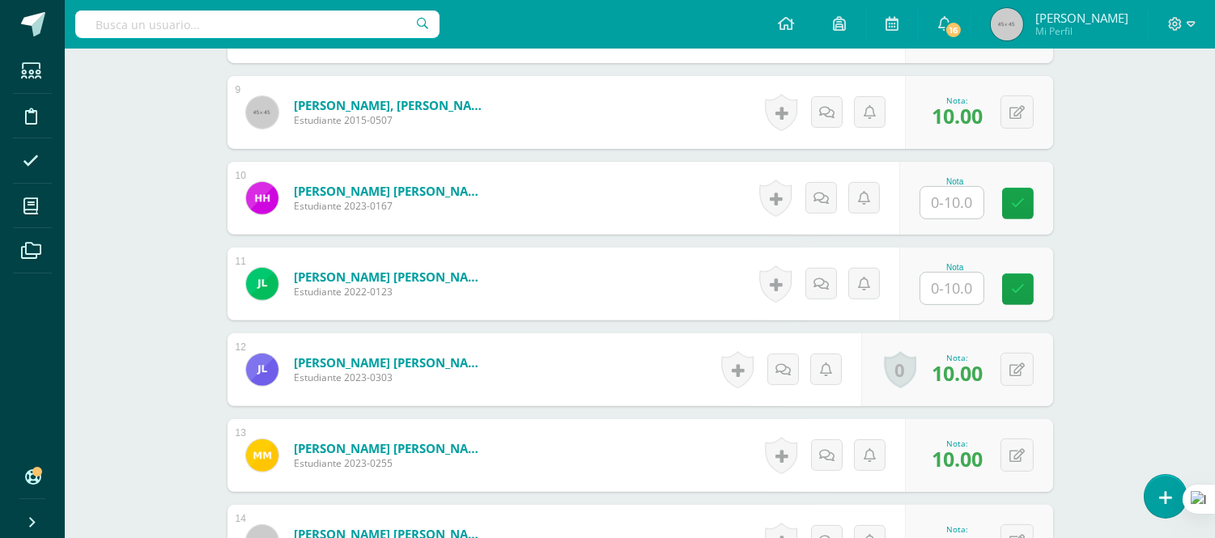
scroll to position [1196, 0]
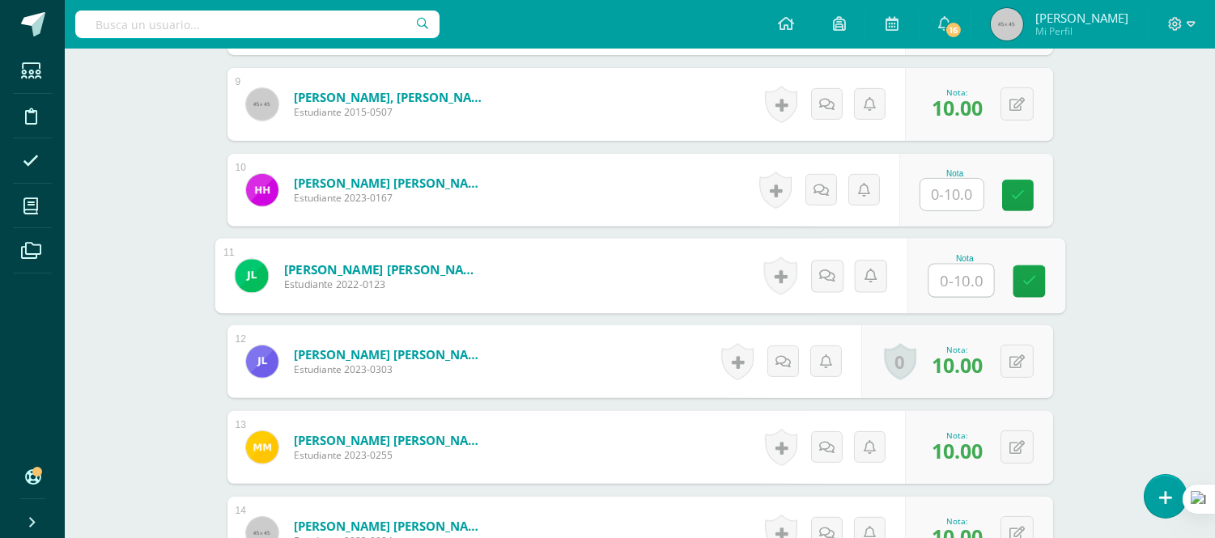
click at [968, 290] on input "text" at bounding box center [960, 281] width 65 height 32
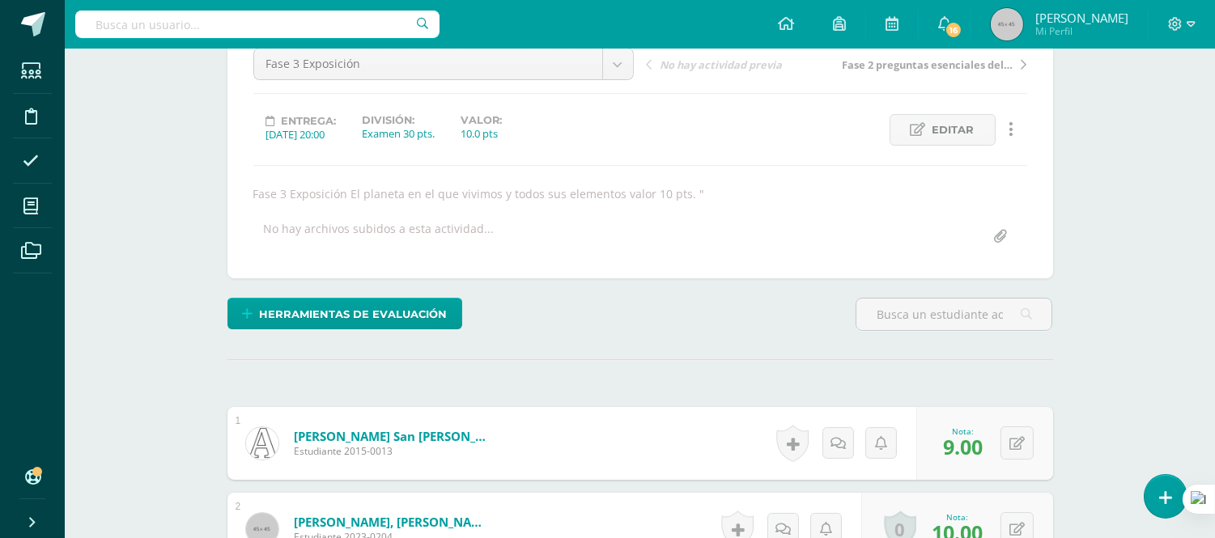
scroll to position [0, 0]
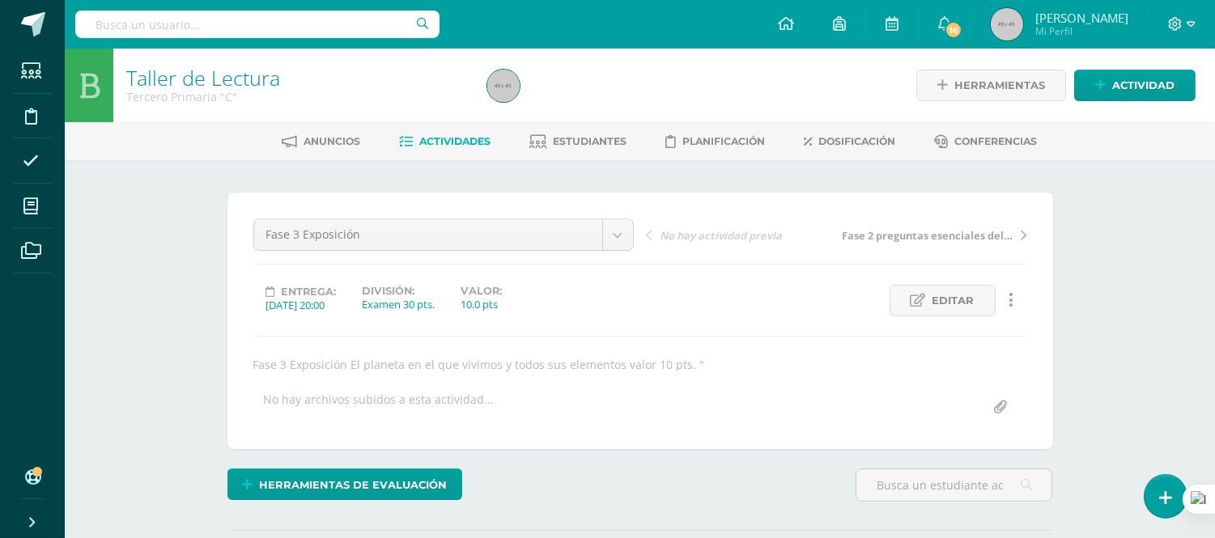
click at [440, 155] on div "Anuncios Actividades Estudiantes Planificación Dosificación Conferencias" at bounding box center [659, 141] width 1189 height 38
click at [437, 138] on span "Actividades" at bounding box center [454, 141] width 71 height 12
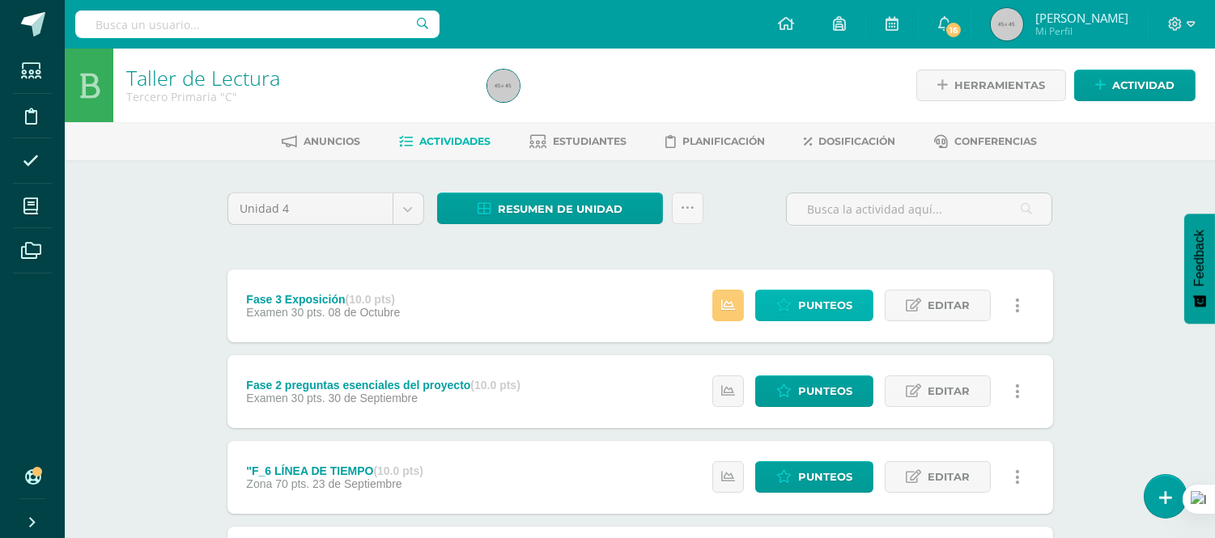
click at [813, 303] on span "Punteos" at bounding box center [825, 306] width 54 height 30
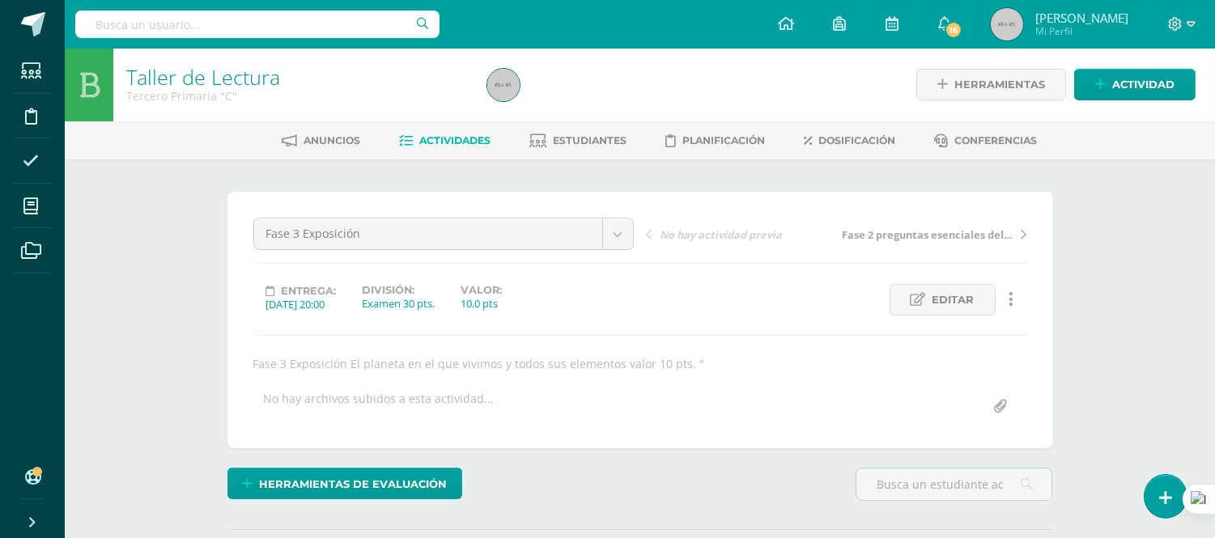
scroll to position [2, 0]
